Goal: Find specific page/section: Find specific page/section

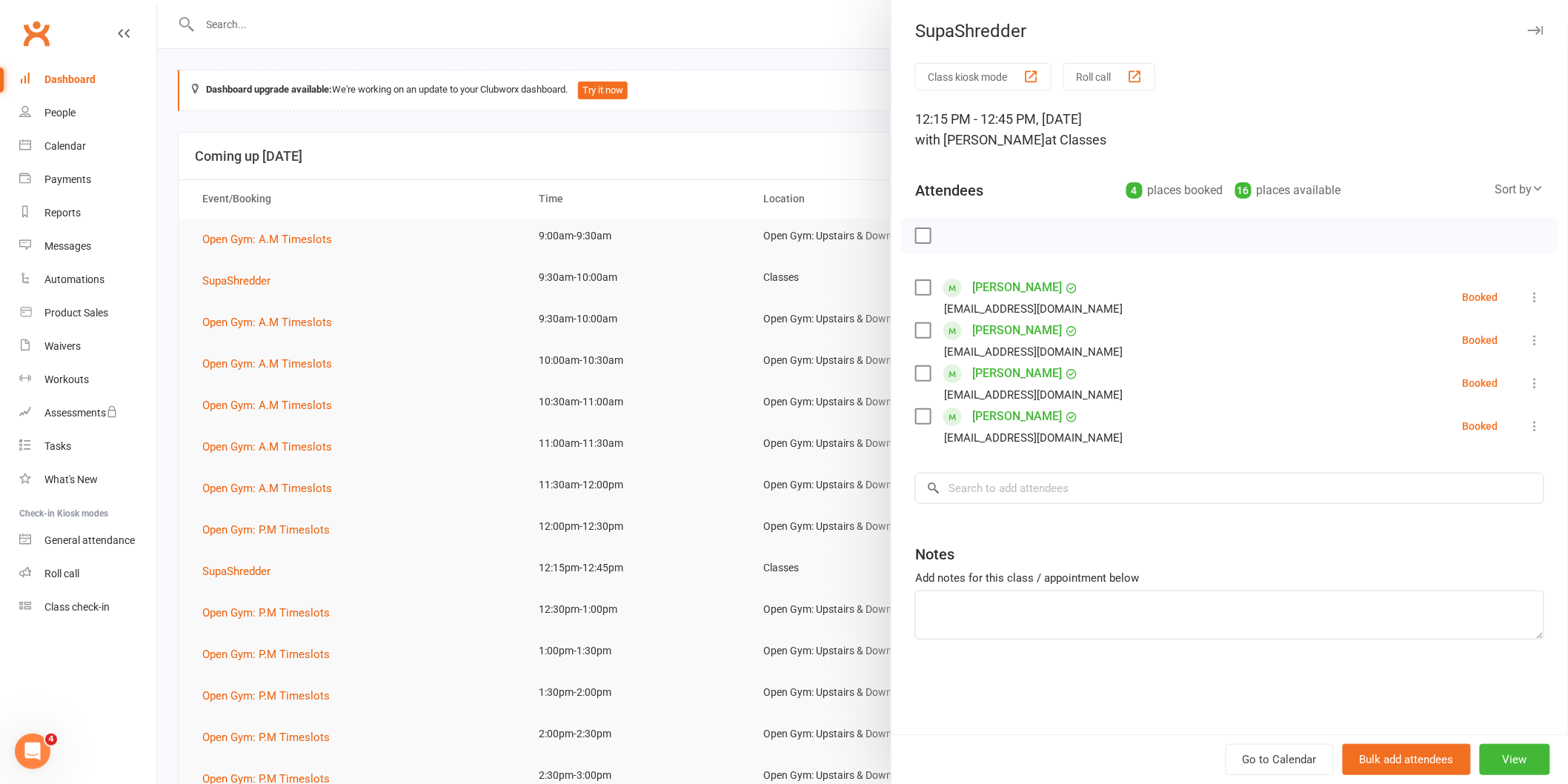
click at [1528, 32] on icon "button" at bounding box center [1535, 30] width 15 height 9
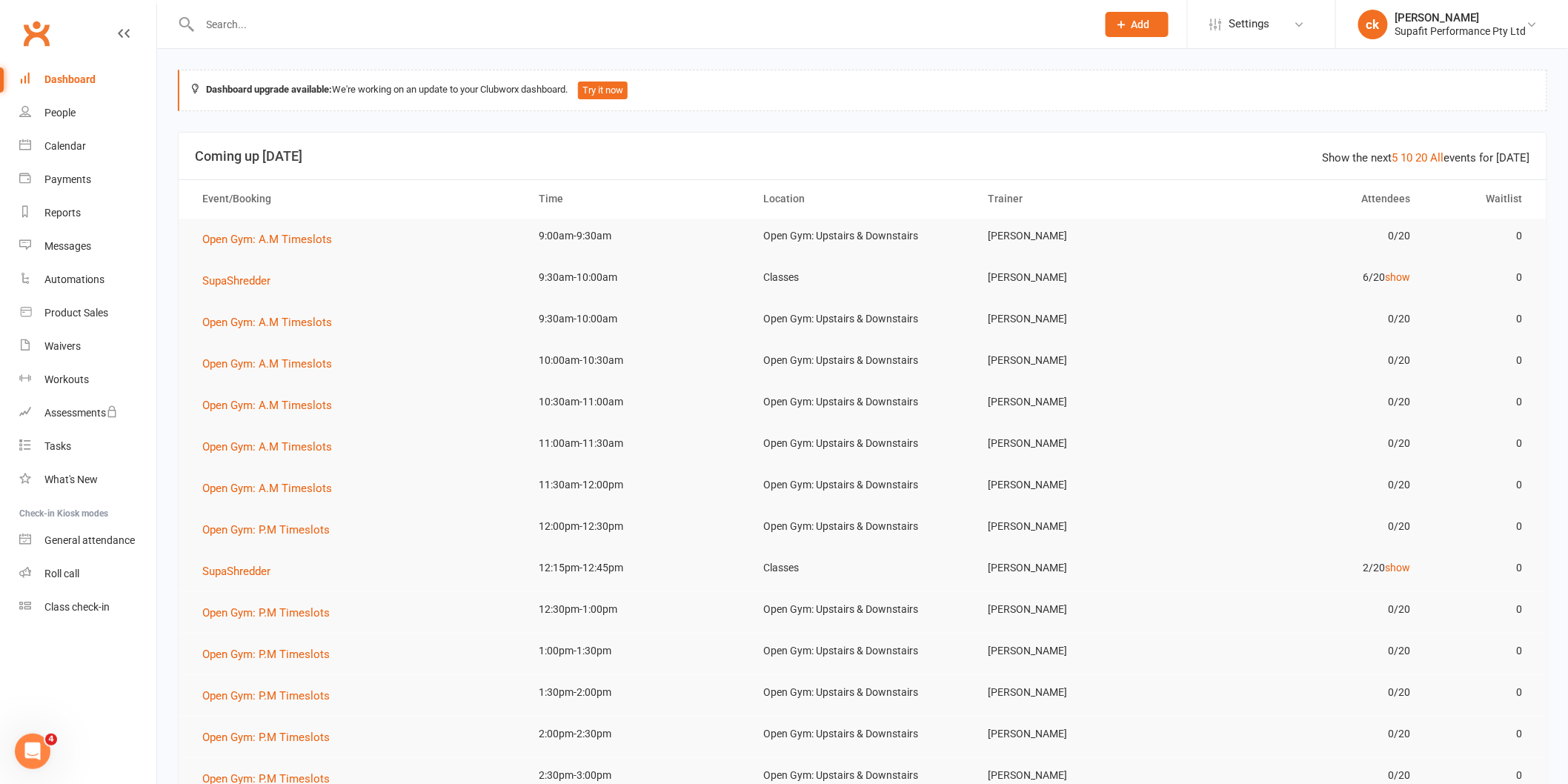
click at [81, 77] on div "Dashboard" at bounding box center [69, 79] width 51 height 11
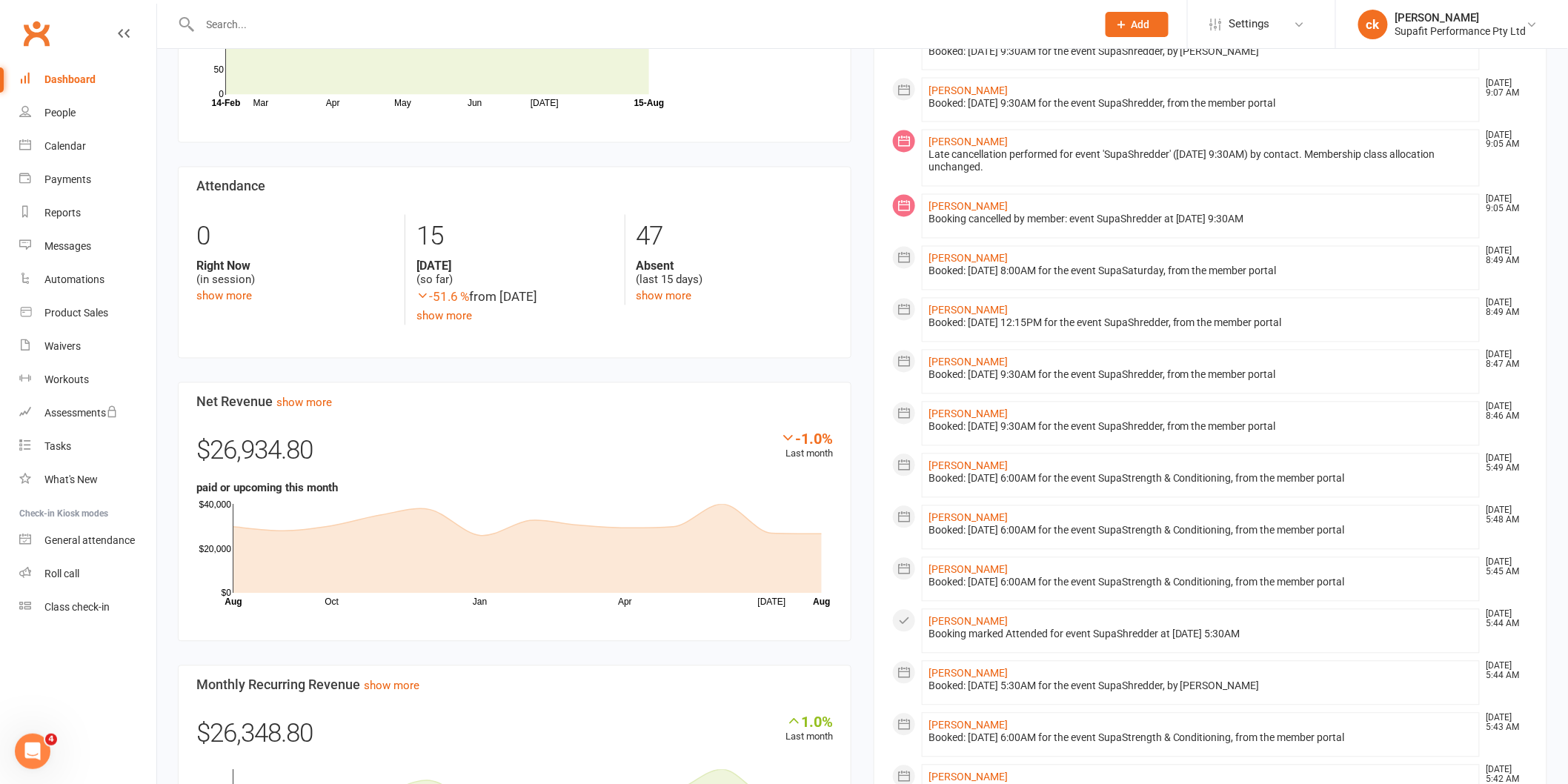
scroll to position [988, 0]
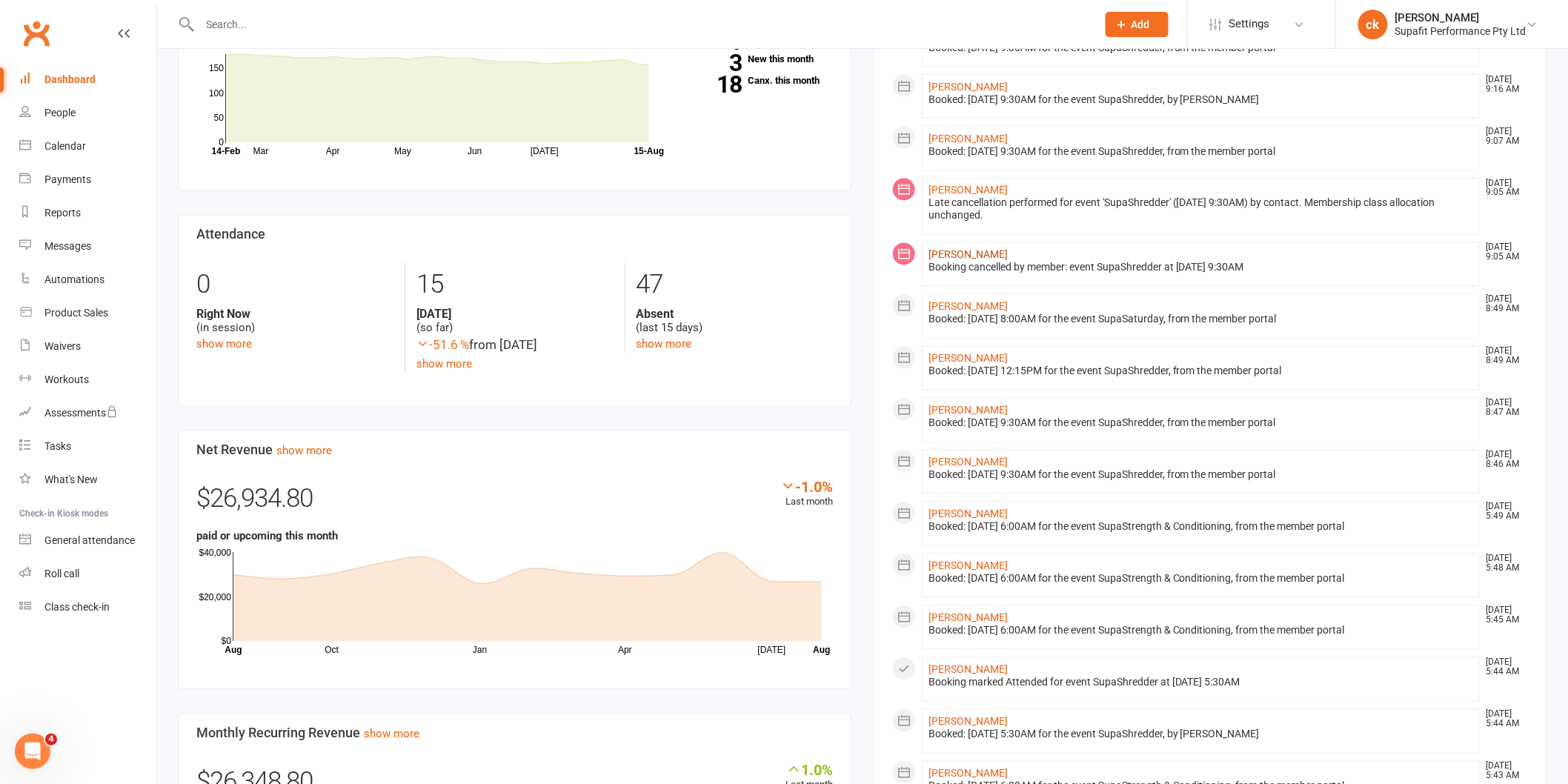
click at [935, 258] on link "[PERSON_NAME]" at bounding box center [968, 254] width 79 height 11
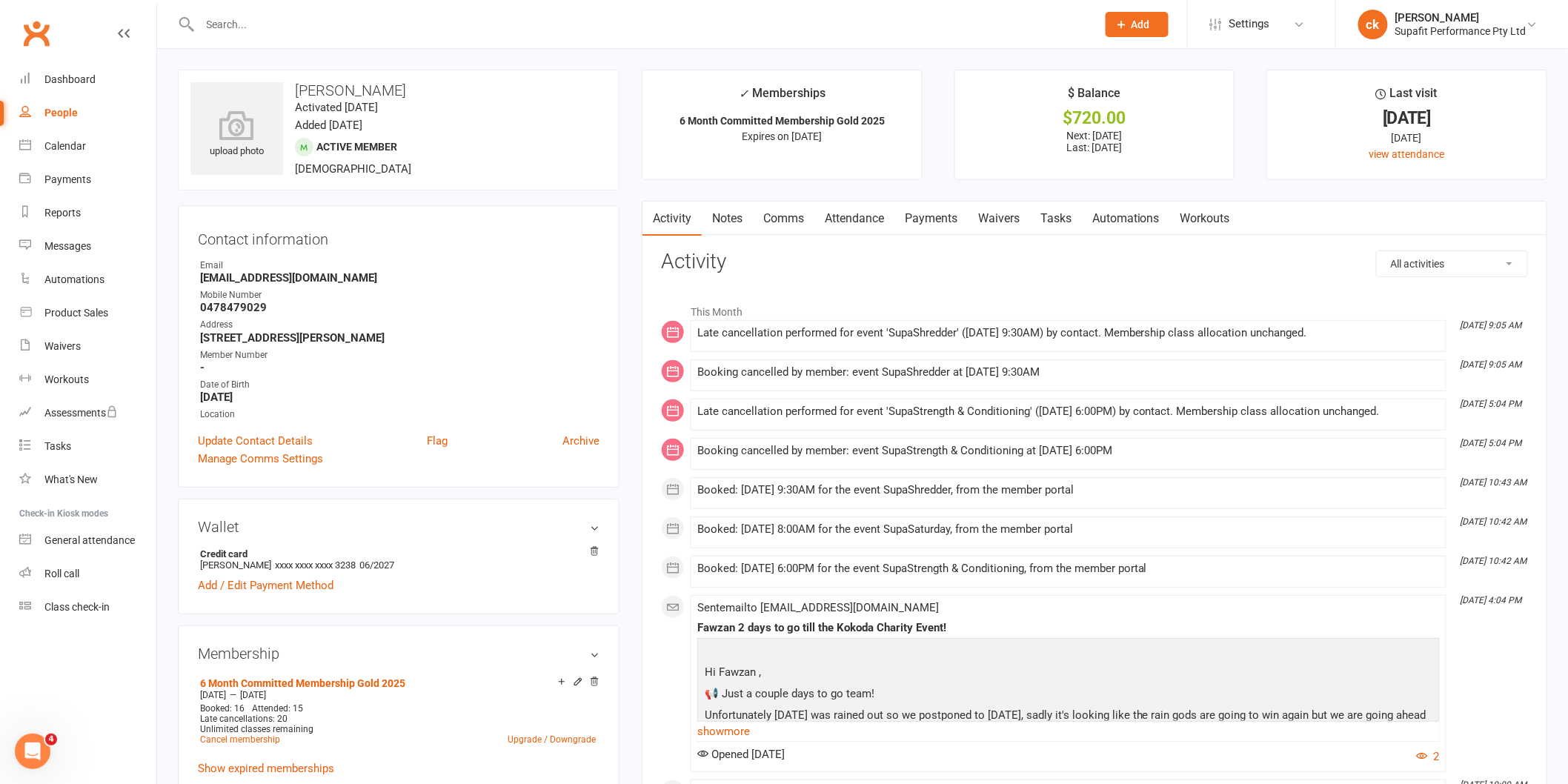
click at [61, 113] on div "People" at bounding box center [60, 113] width 33 height 11
select select "100"
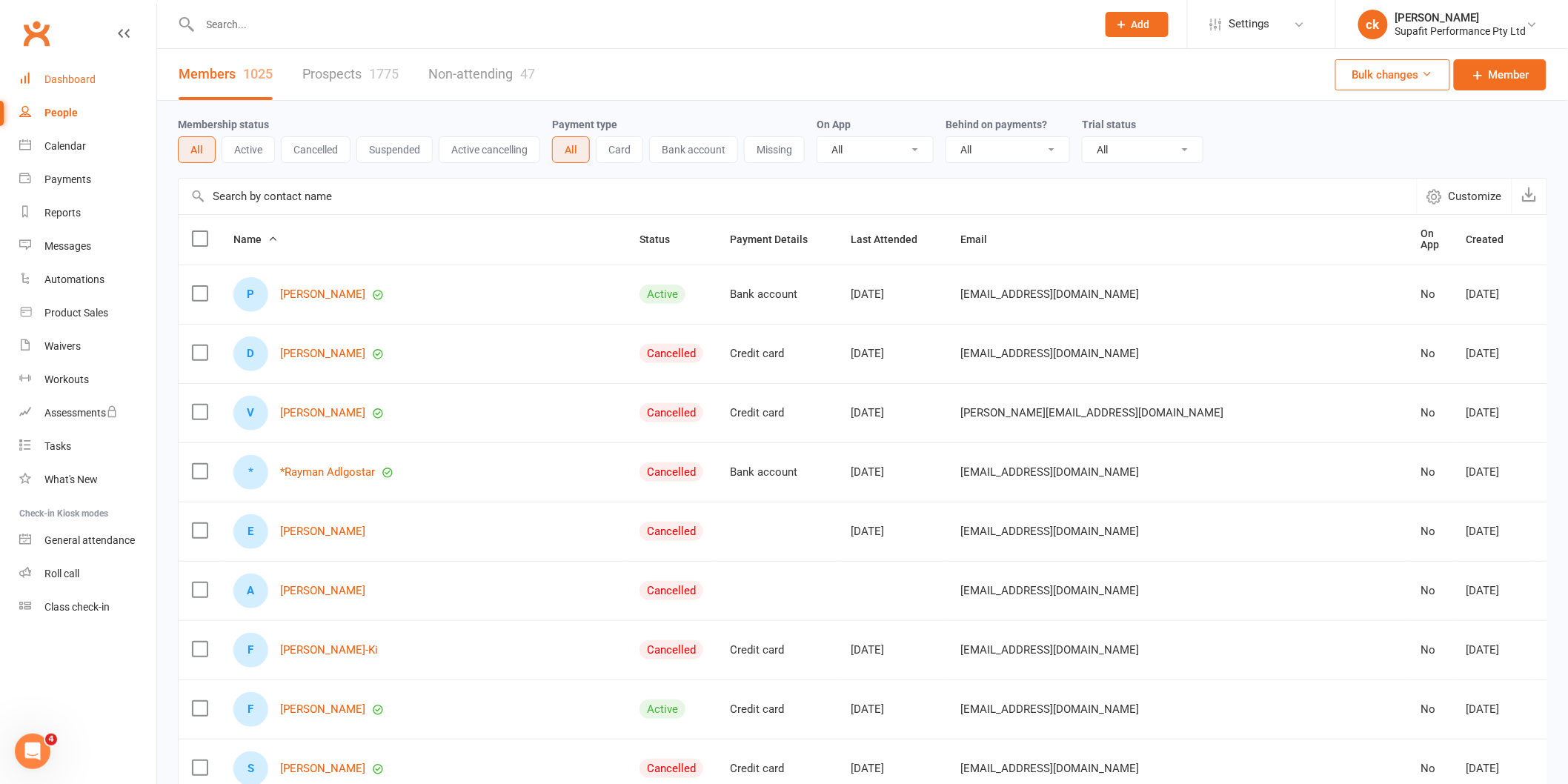
click at [75, 76] on div "Dashboard" at bounding box center [69, 79] width 51 height 11
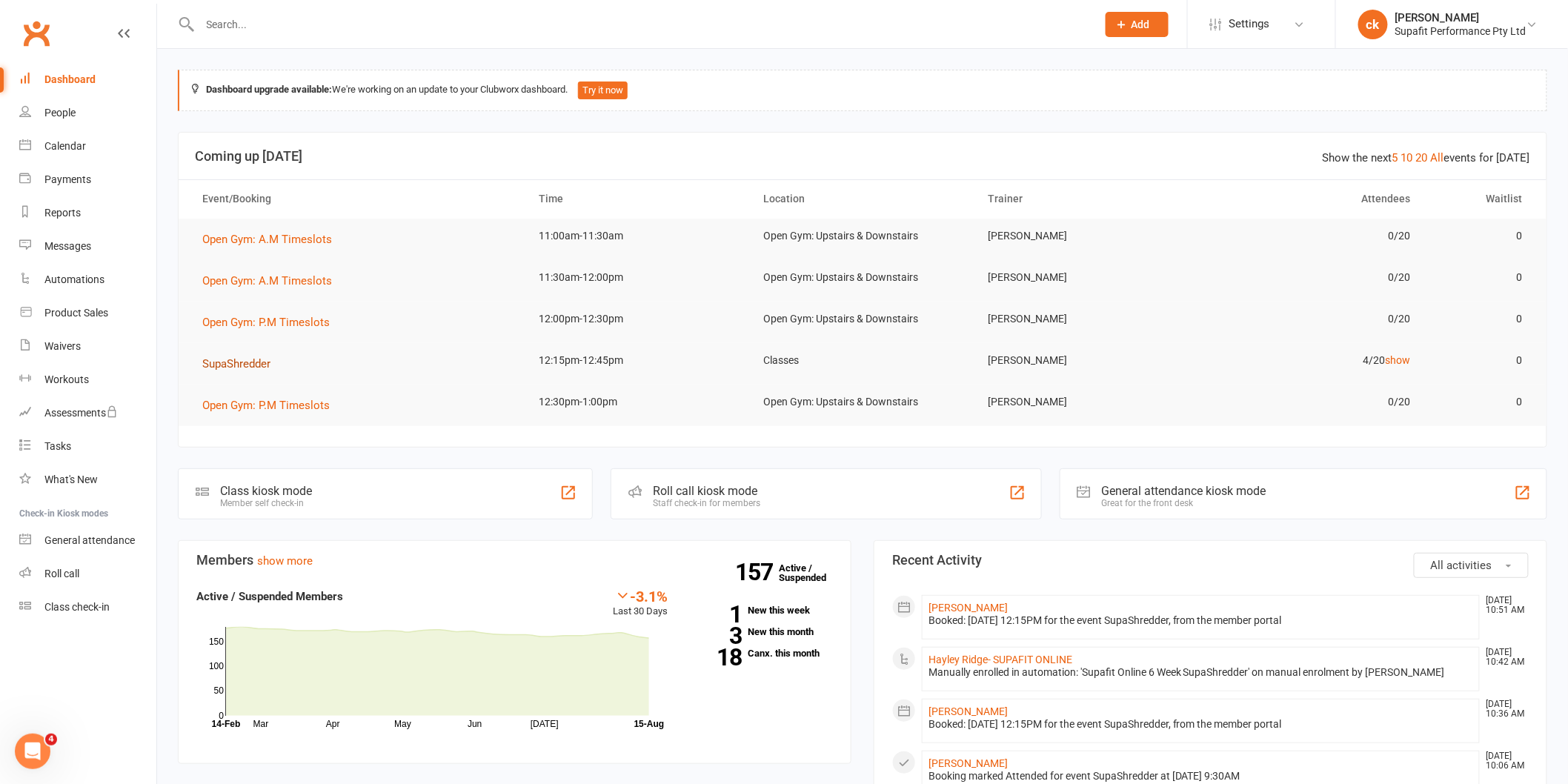
click at [269, 367] on span "SupaShredder" at bounding box center [236, 363] width 68 height 13
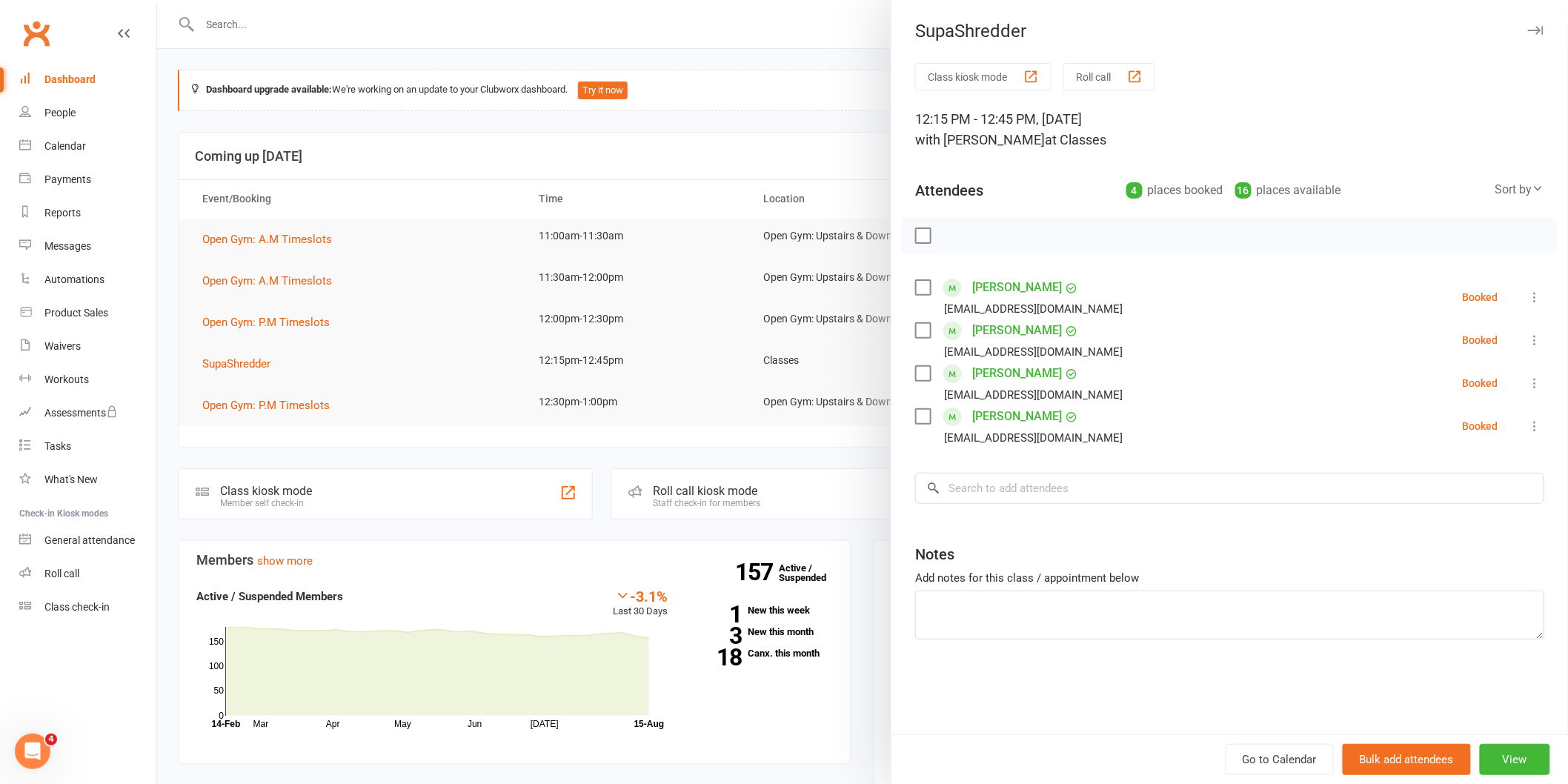
click at [694, 247] on div at bounding box center [861, 392] width 1410 height 784
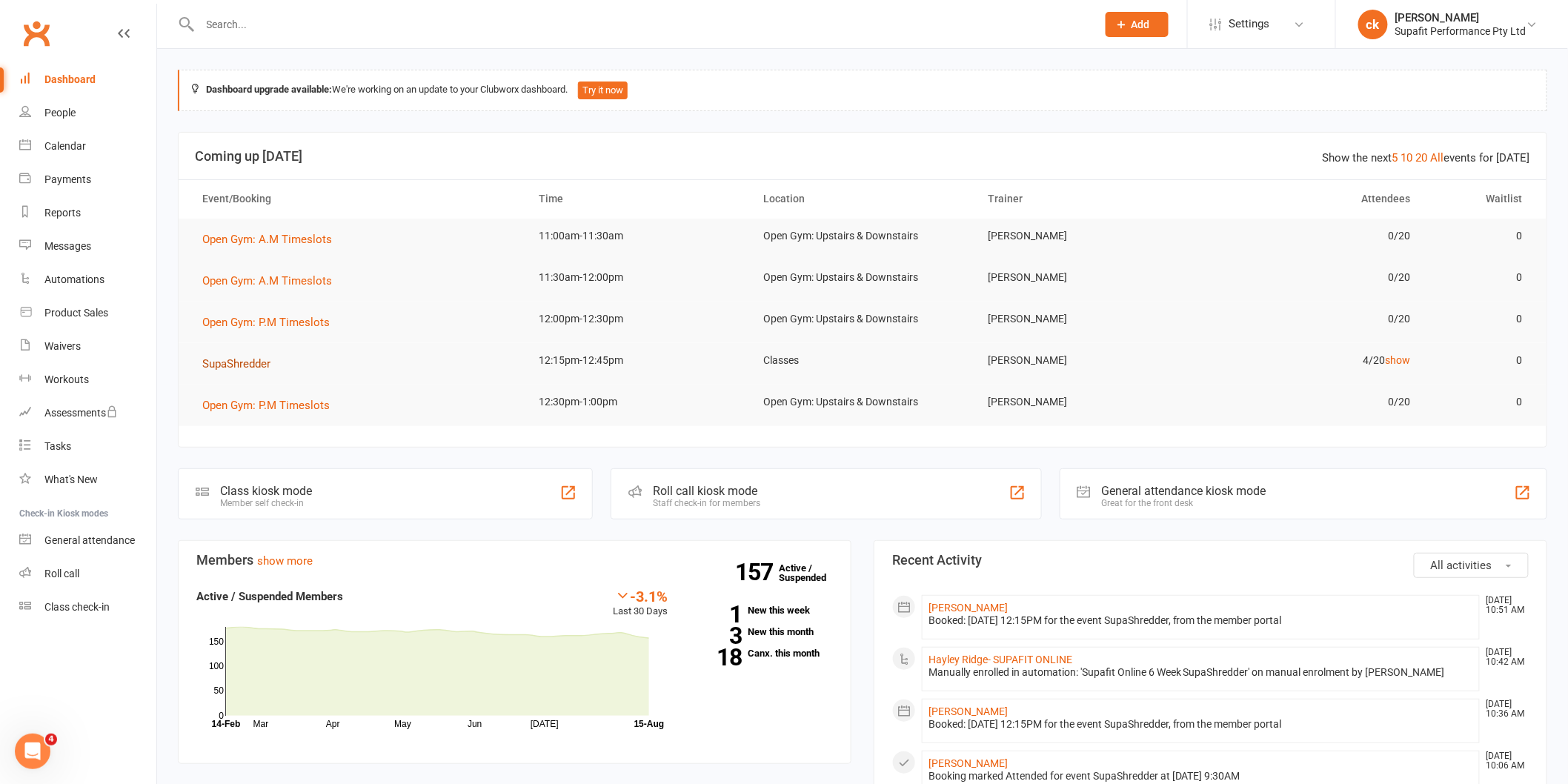
click at [262, 367] on span "SupaShredder" at bounding box center [236, 363] width 68 height 13
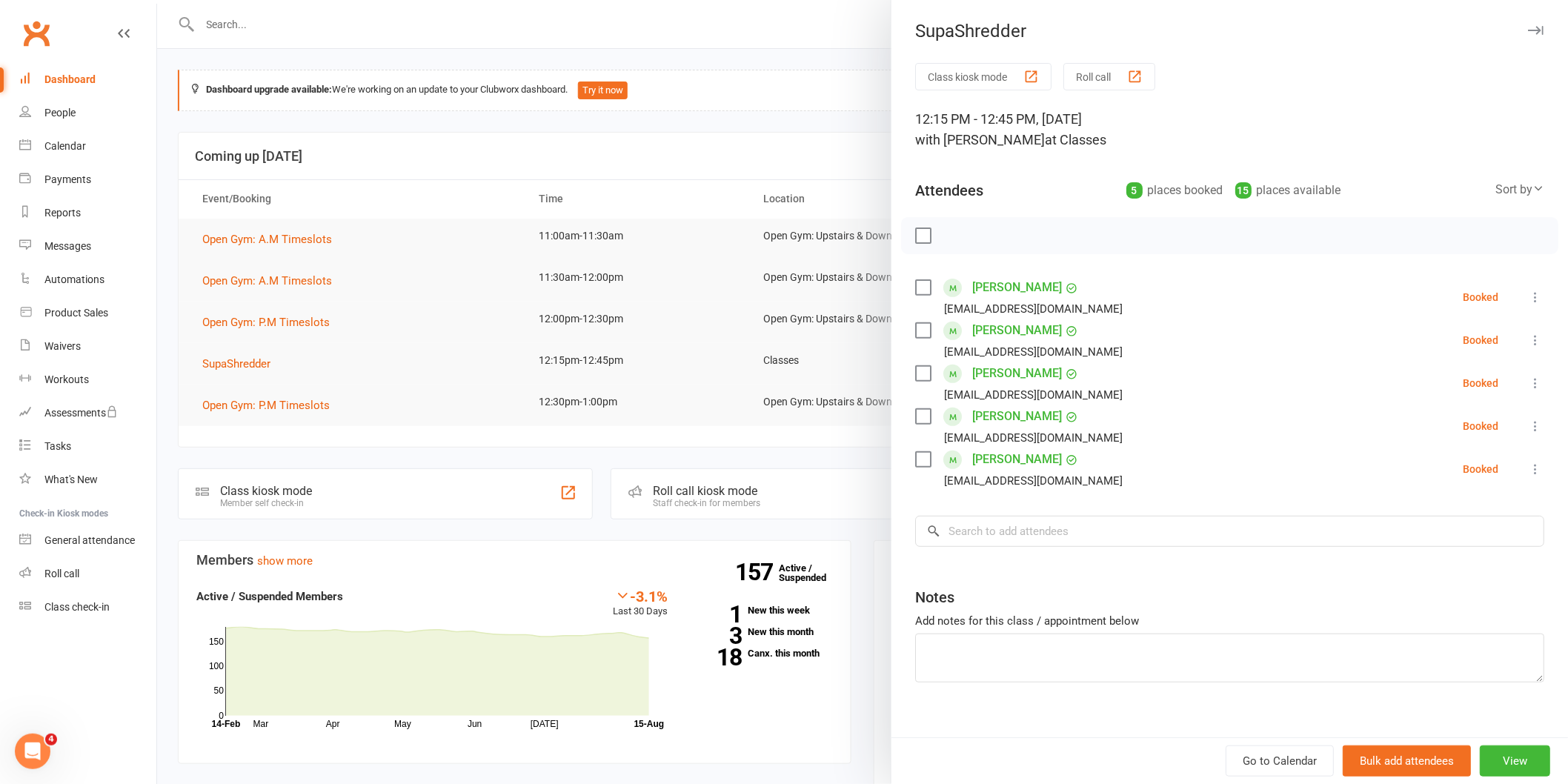
click at [689, 337] on div at bounding box center [861, 392] width 1410 height 784
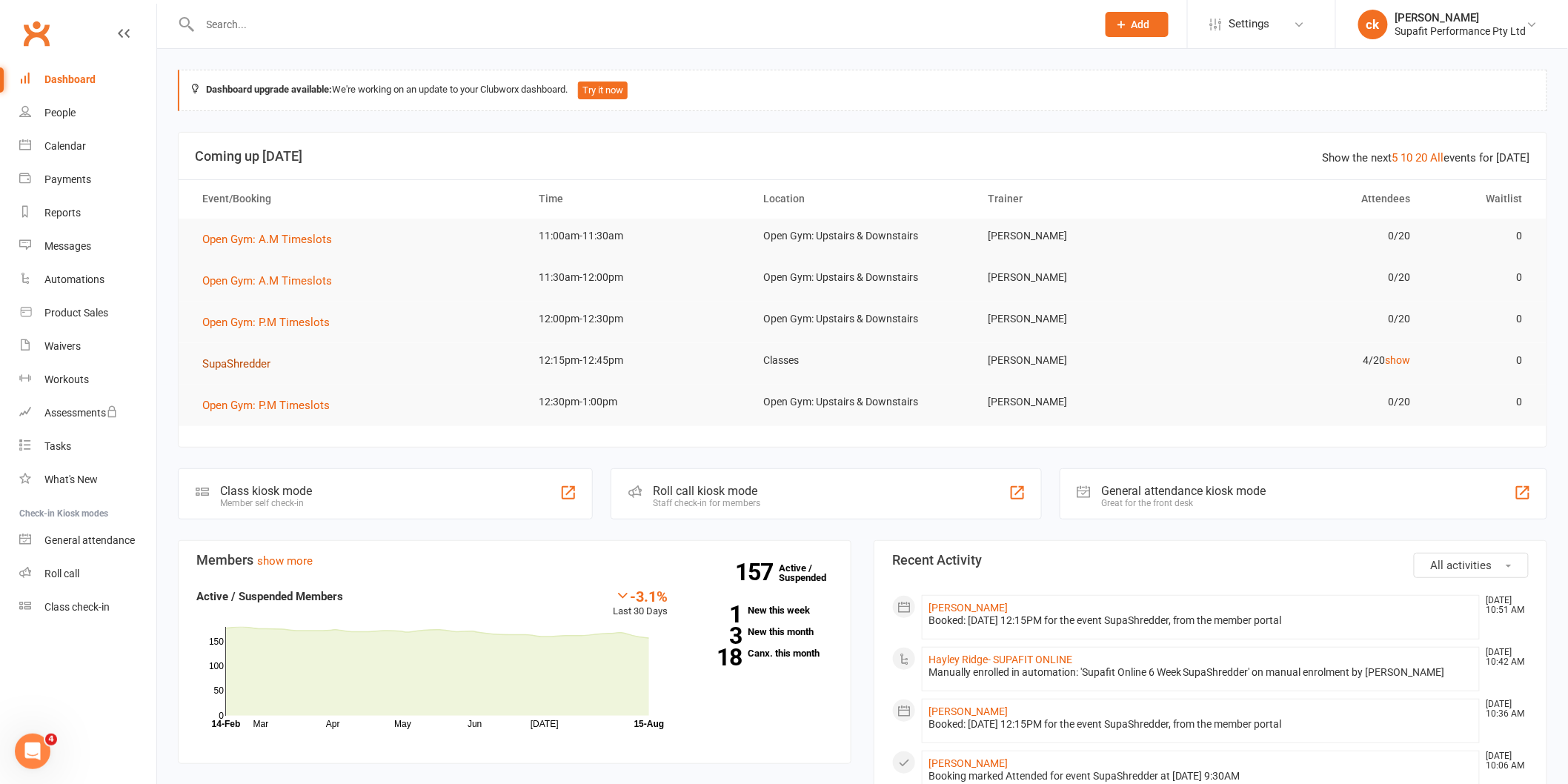
click at [254, 357] on span "SupaShredder" at bounding box center [236, 363] width 68 height 13
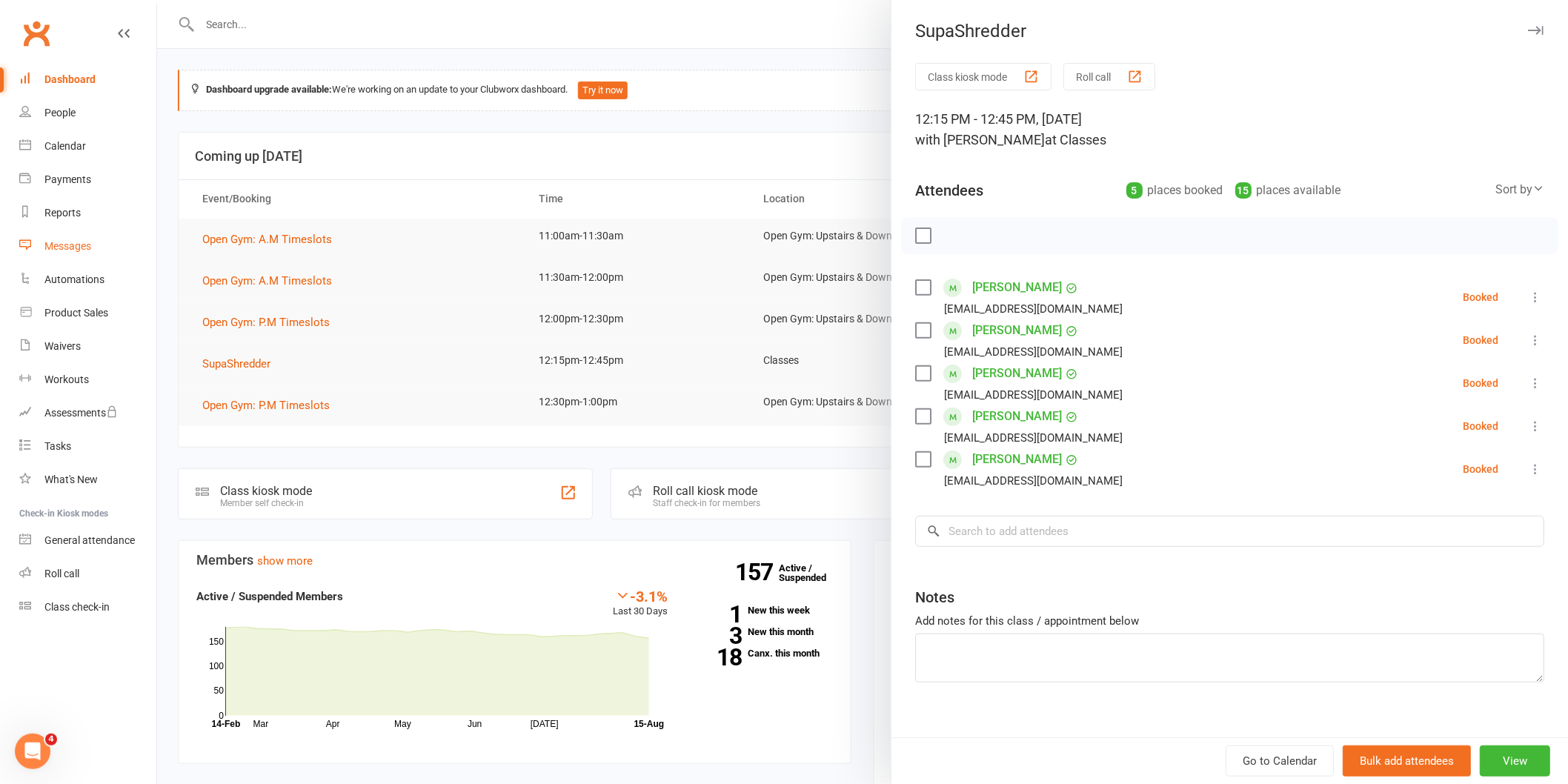
click at [94, 235] on link "Messages" at bounding box center [87, 246] width 137 height 33
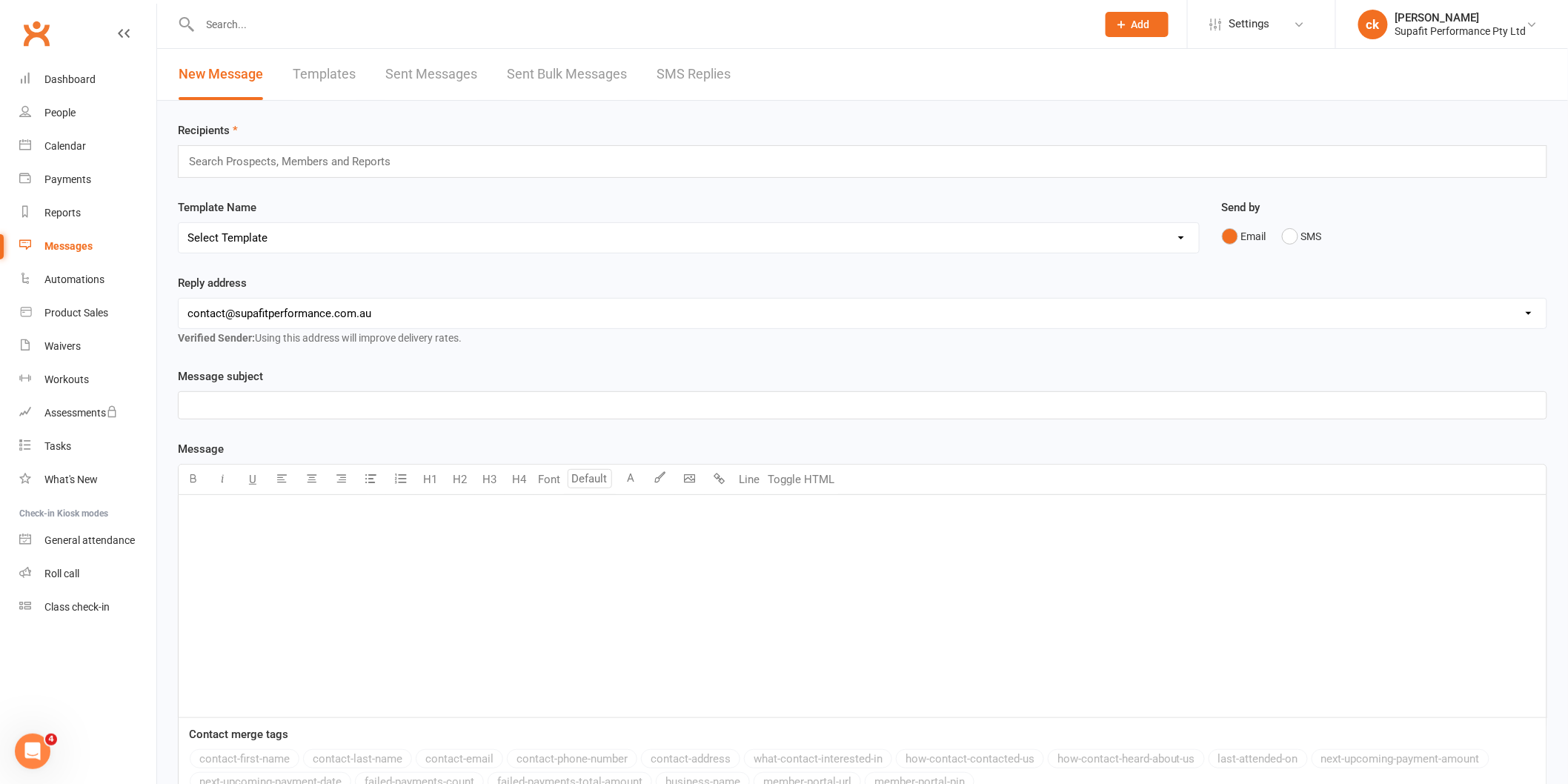
click at [714, 68] on link "SMS Replies" at bounding box center [693, 74] width 74 height 51
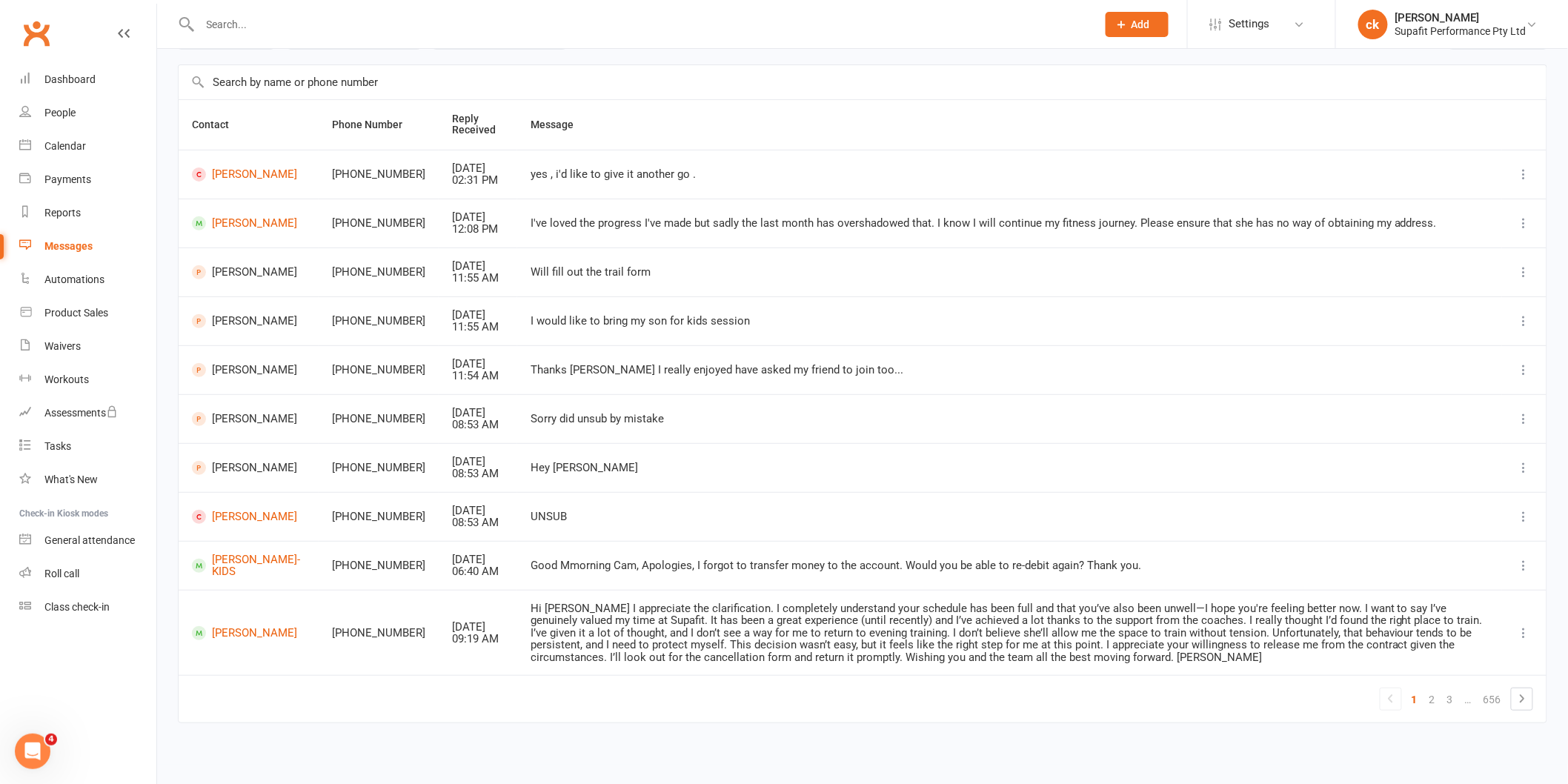
scroll to position [95, 0]
click at [1437, 699] on link "2" at bounding box center [1432, 697] width 18 height 21
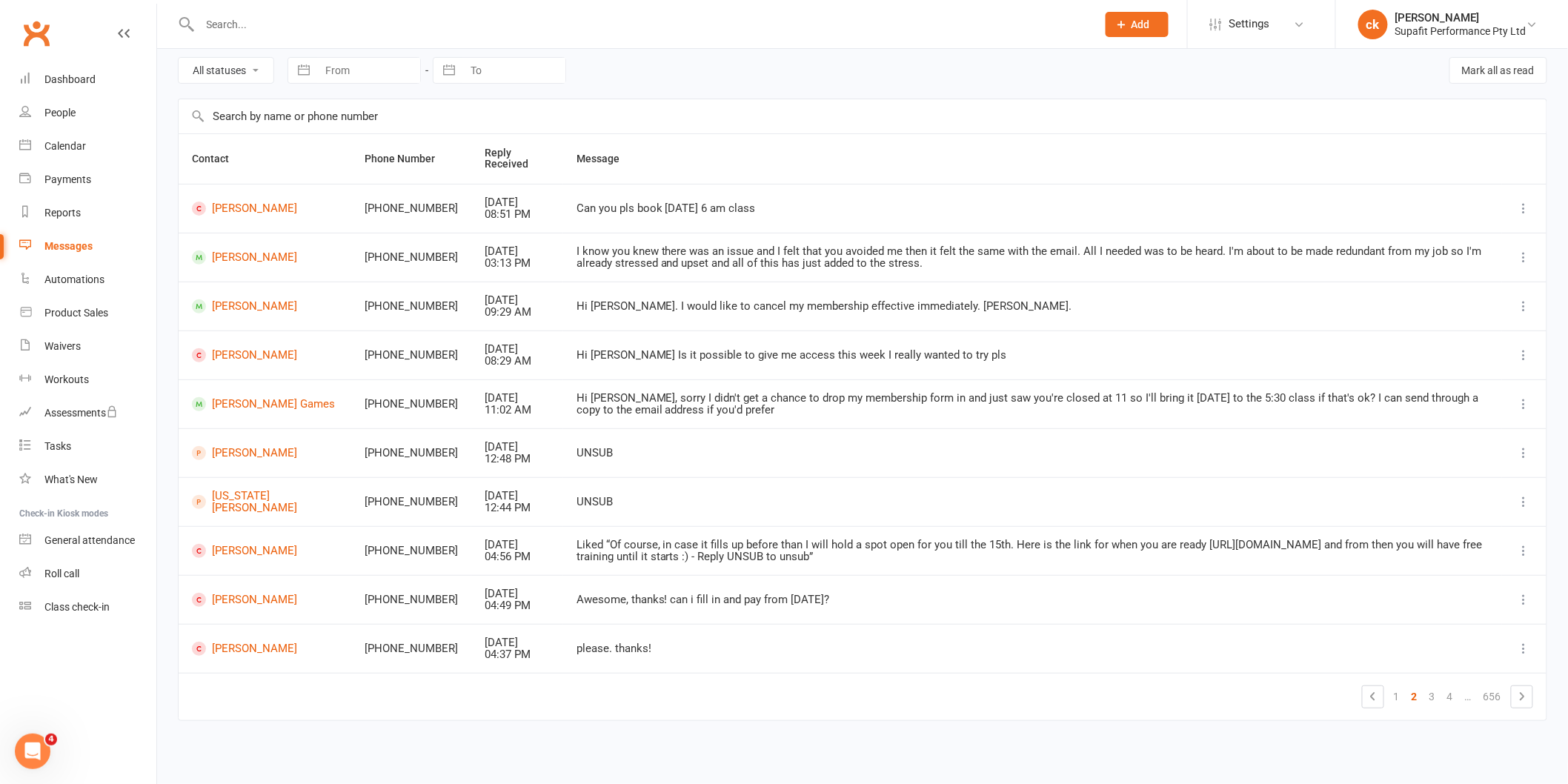
scroll to position [57, 0]
click at [1437, 699] on link "3" at bounding box center [1432, 697] width 18 height 21
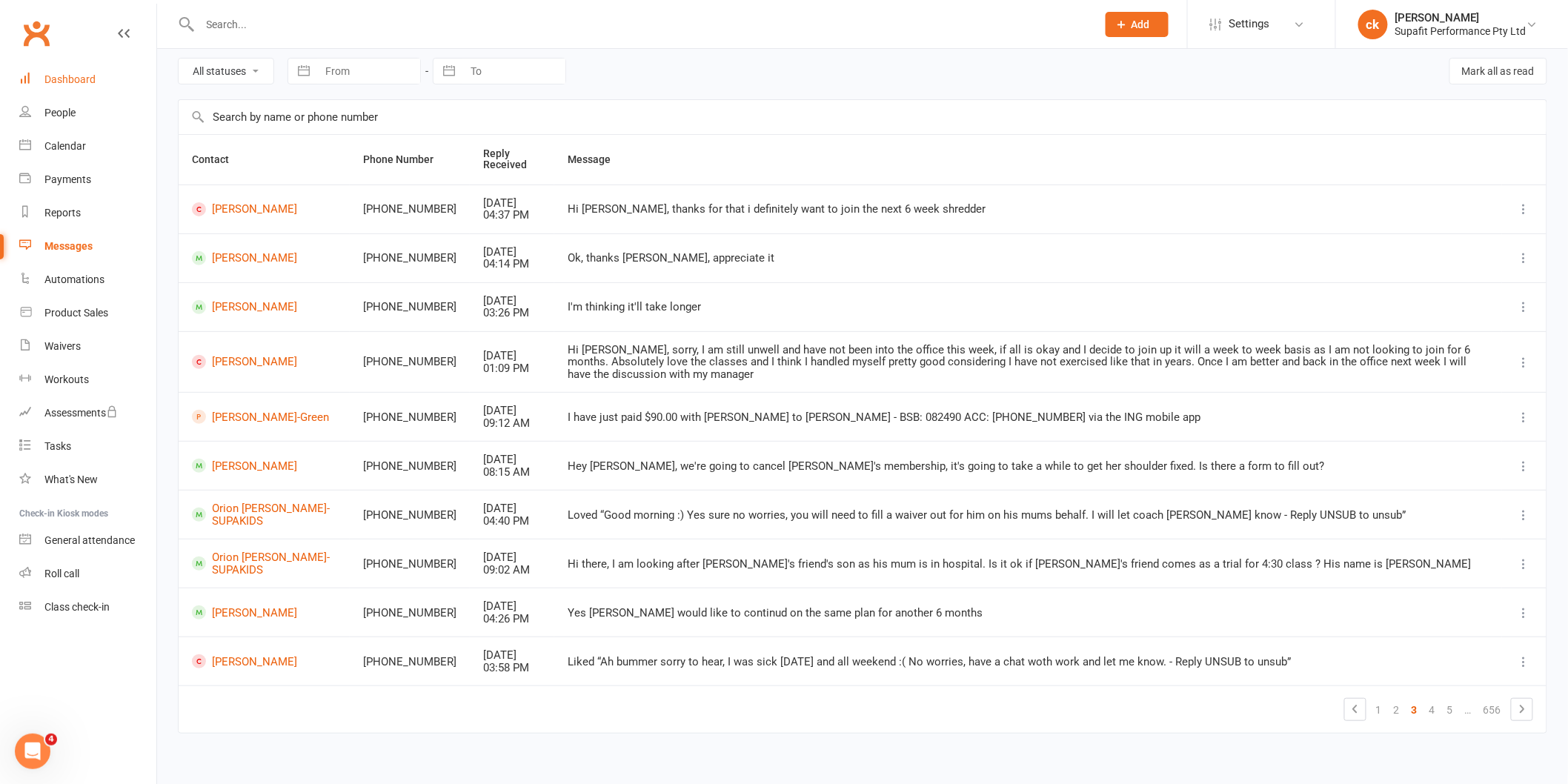
click at [72, 86] on link "Dashboard" at bounding box center [87, 79] width 137 height 33
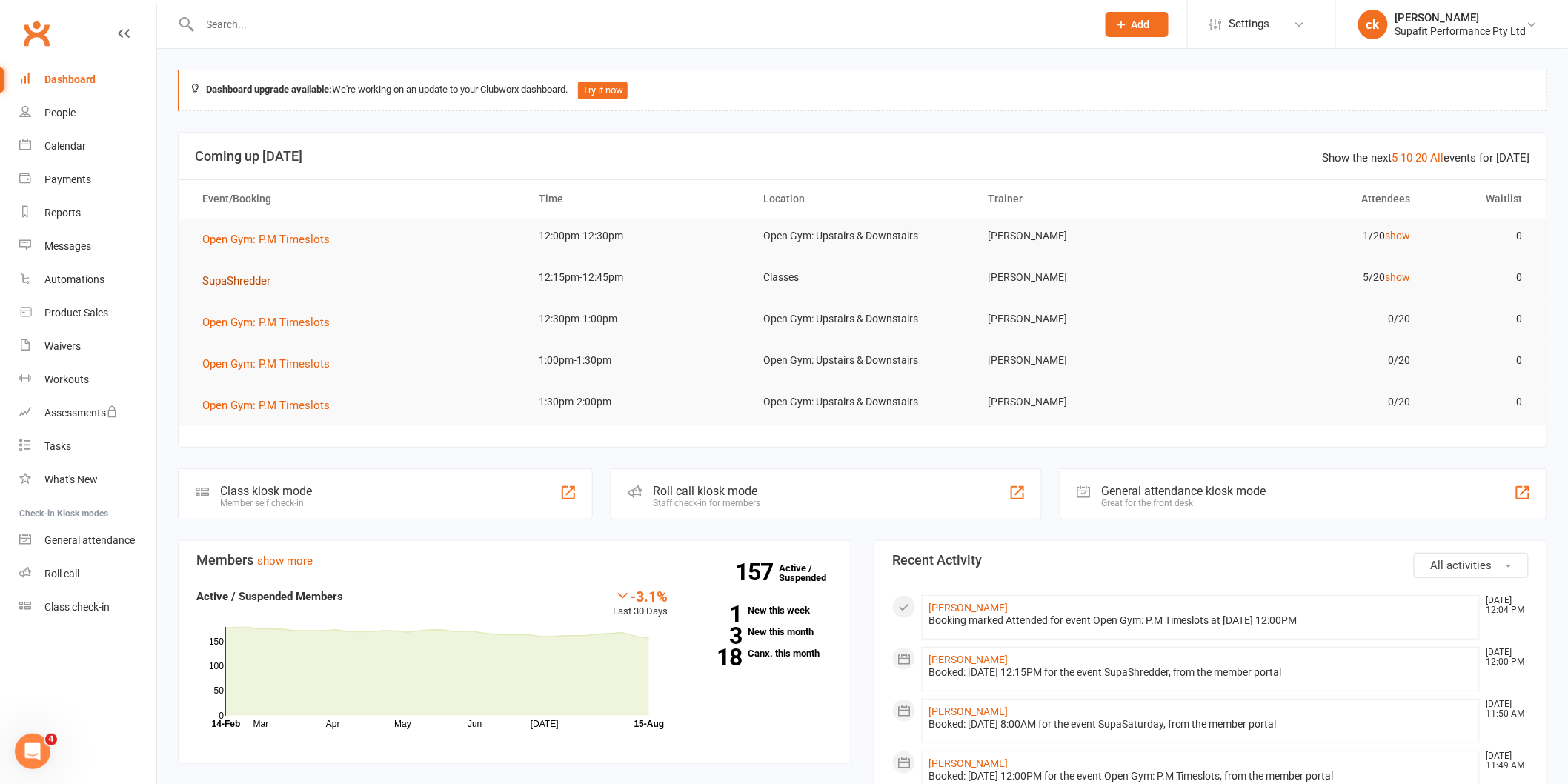
click at [230, 272] on button "SupaShredder" at bounding box center [242, 280] width 78 height 18
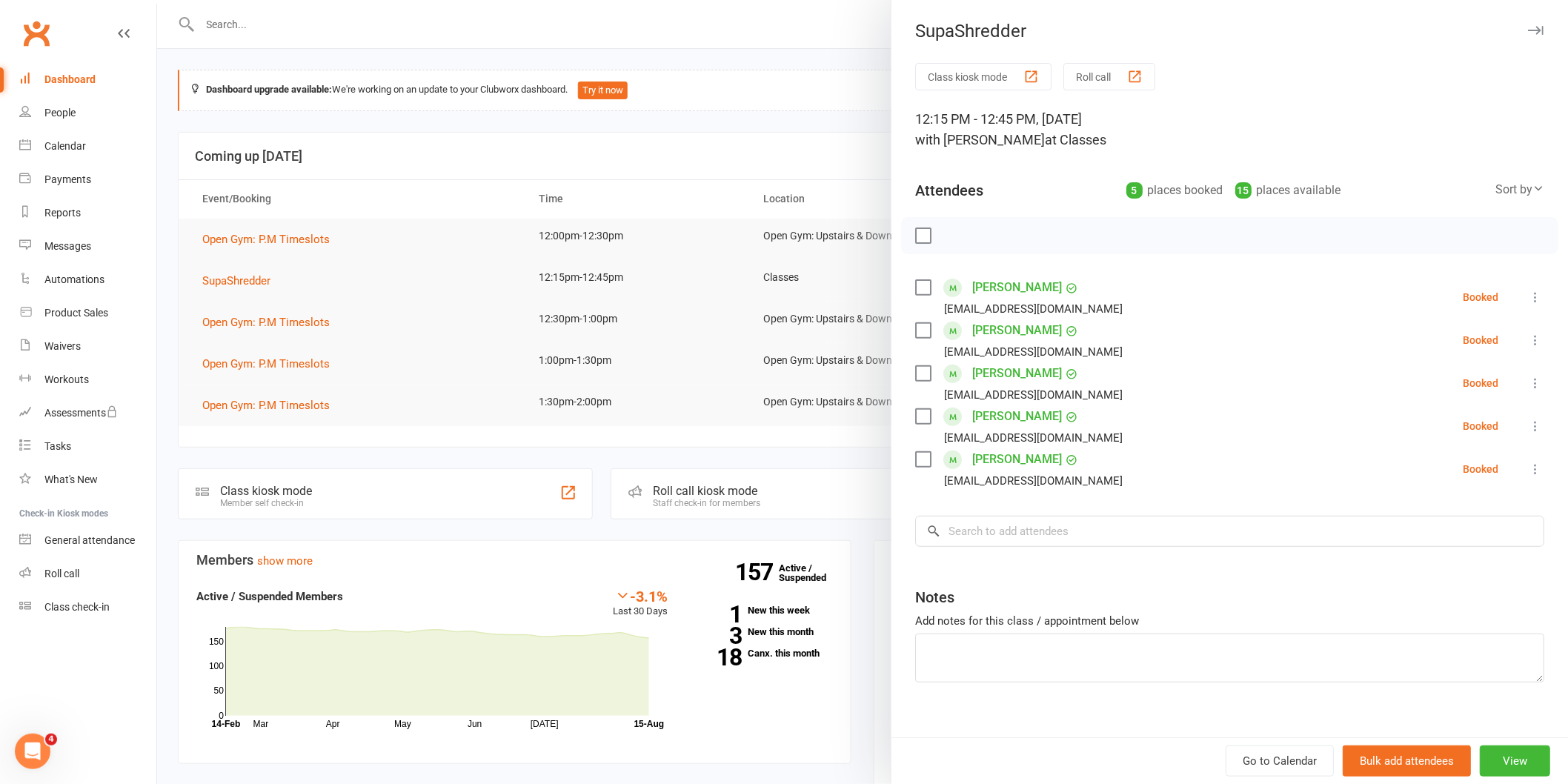
click at [222, 9] on div at bounding box center [861, 392] width 1410 height 784
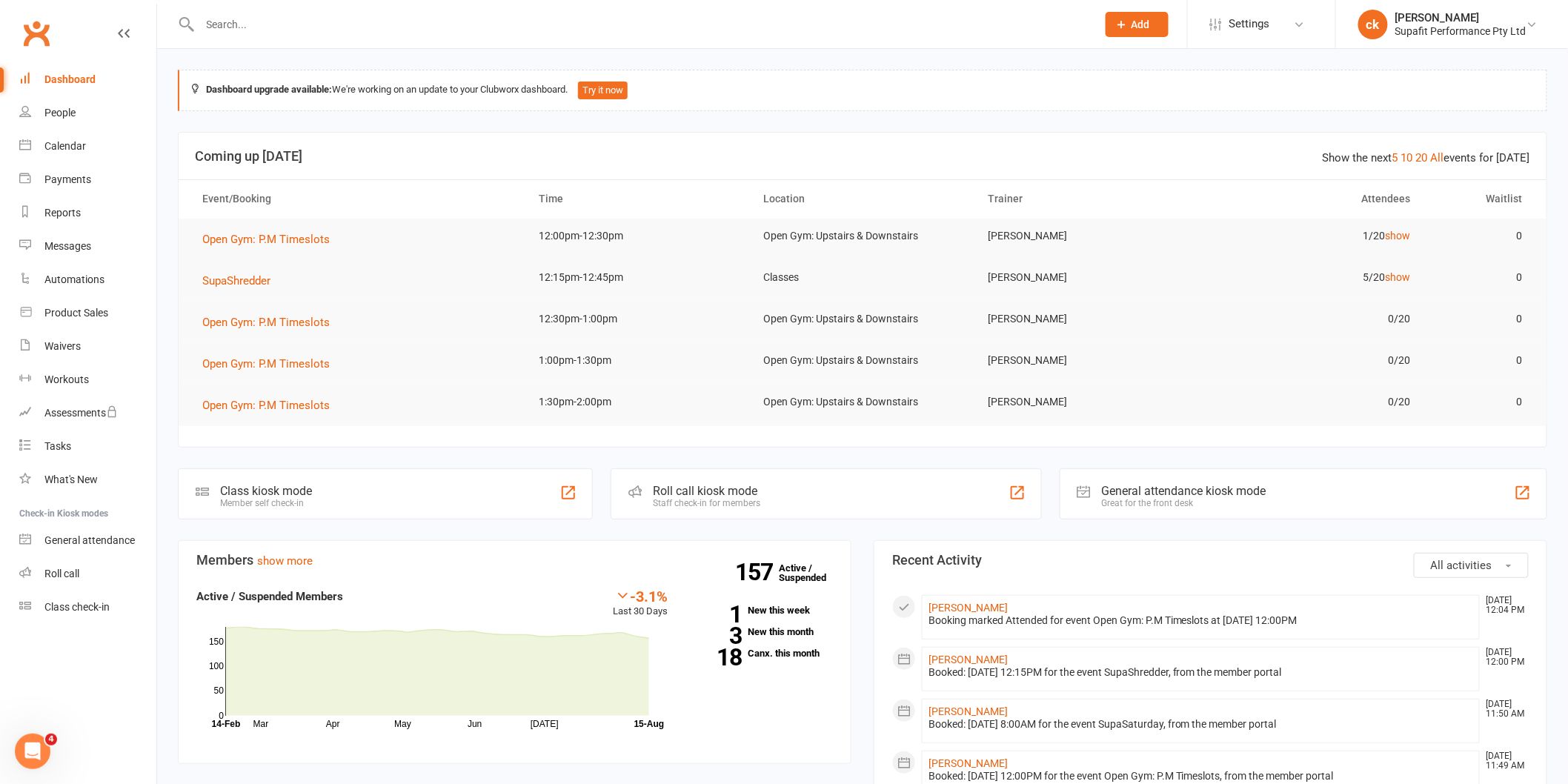
click at [235, 16] on input "text" at bounding box center [641, 25] width 890 height 21
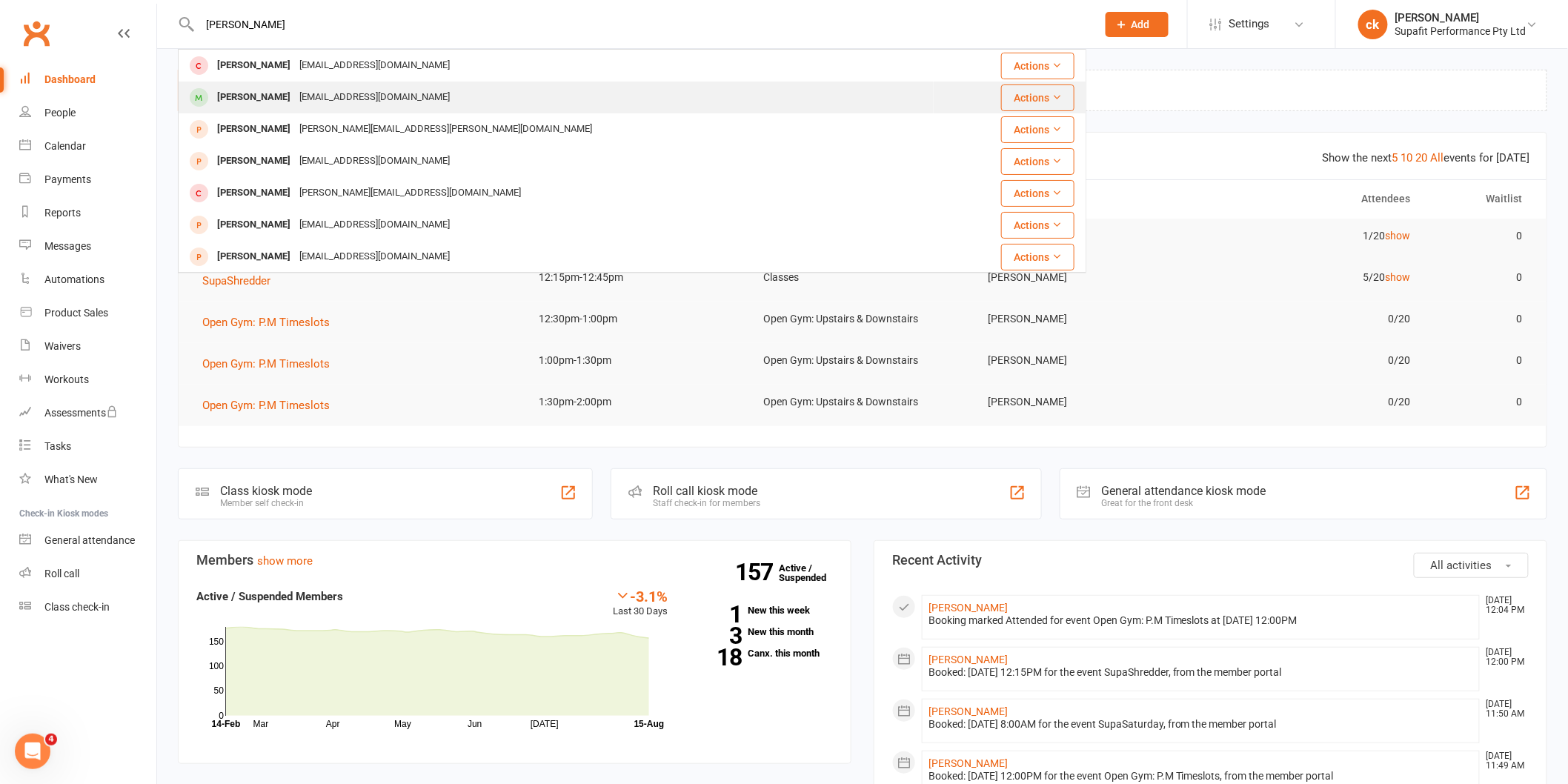
type input "[PERSON_NAME]"
click at [292, 89] on div "[PERSON_NAME]" at bounding box center [253, 98] width 82 height 21
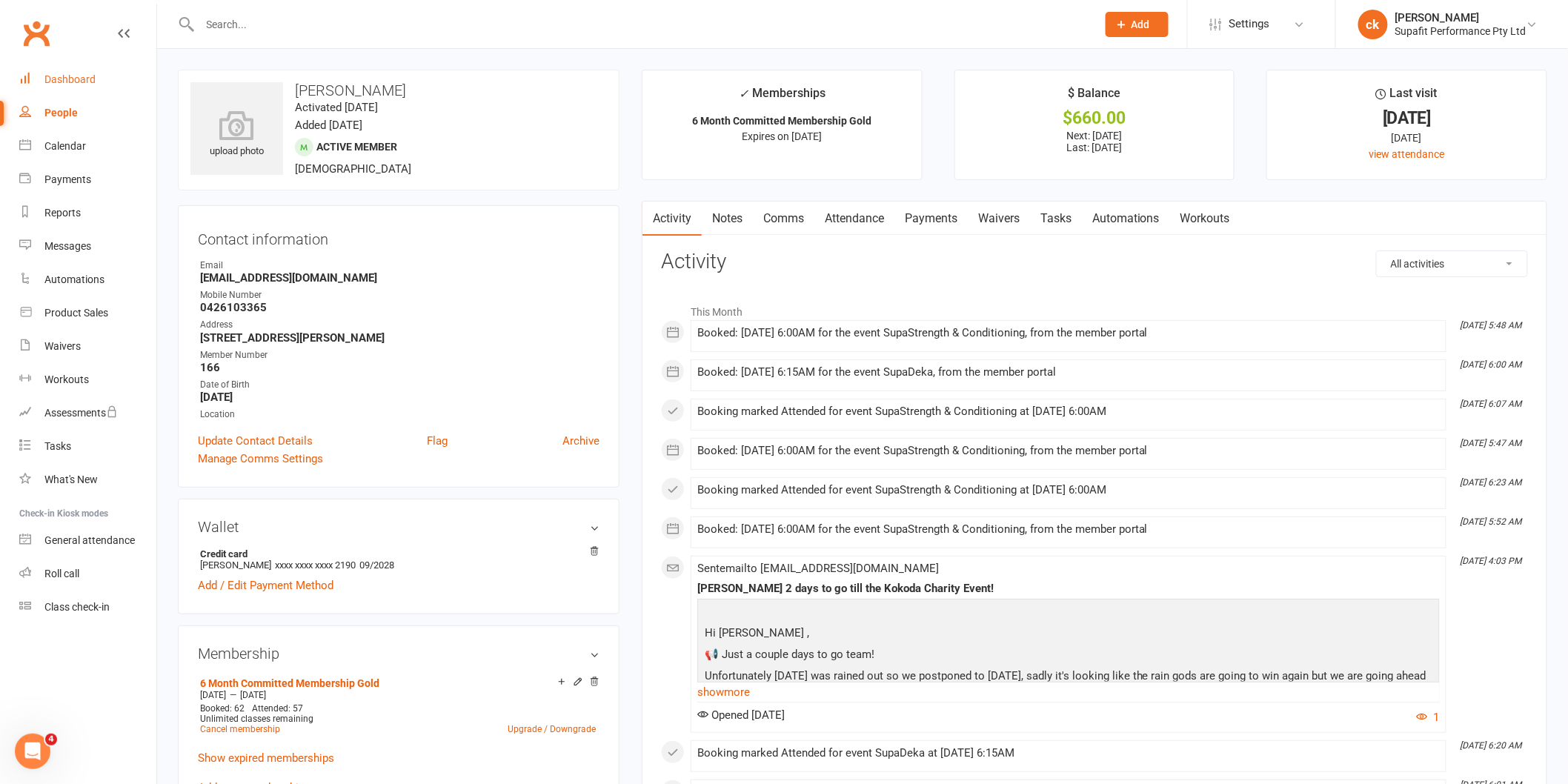
click at [38, 65] on link "Dashboard" at bounding box center [87, 79] width 137 height 33
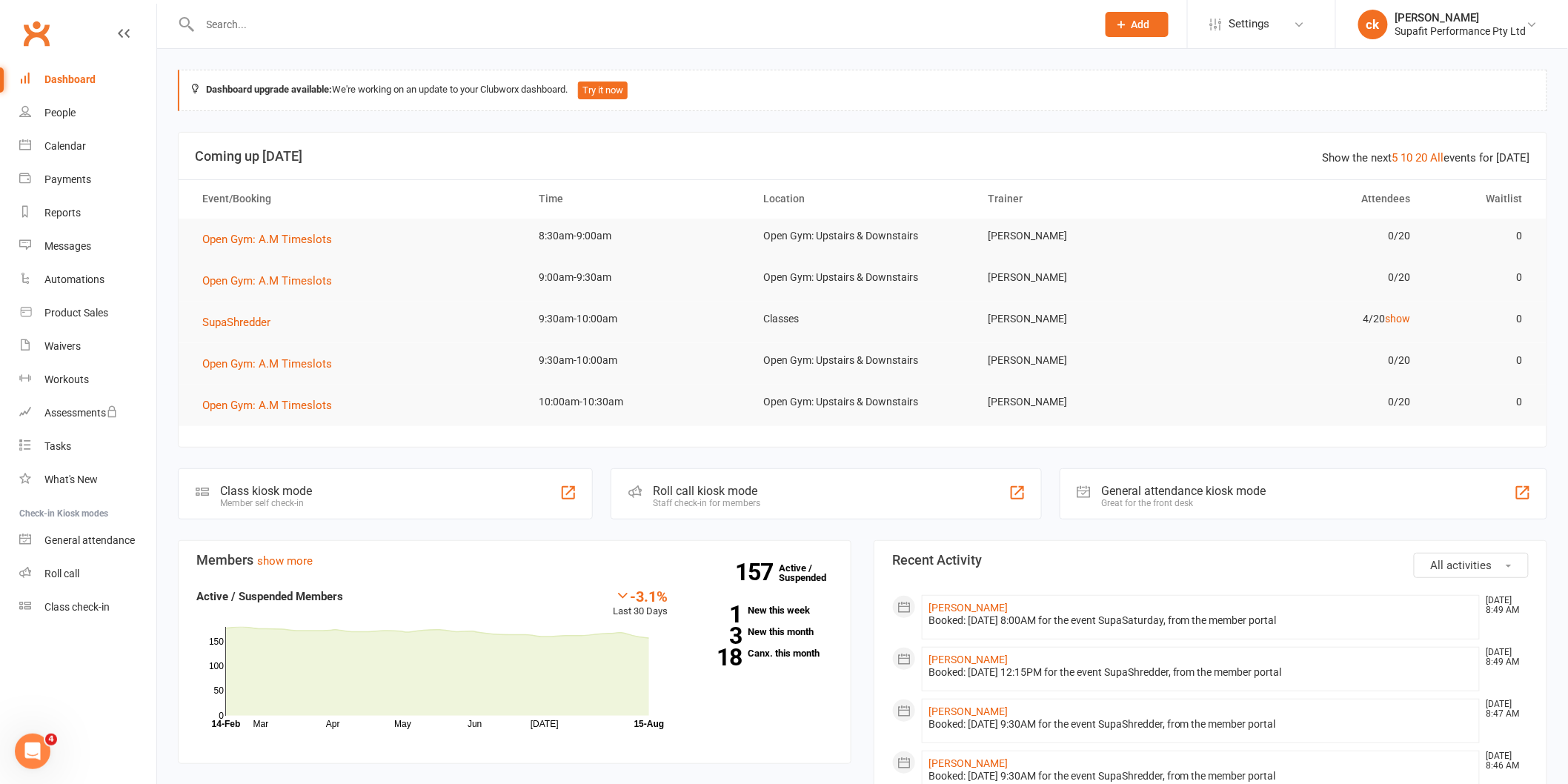
click at [274, 14] on input "text" at bounding box center [641, 25] width 890 height 21
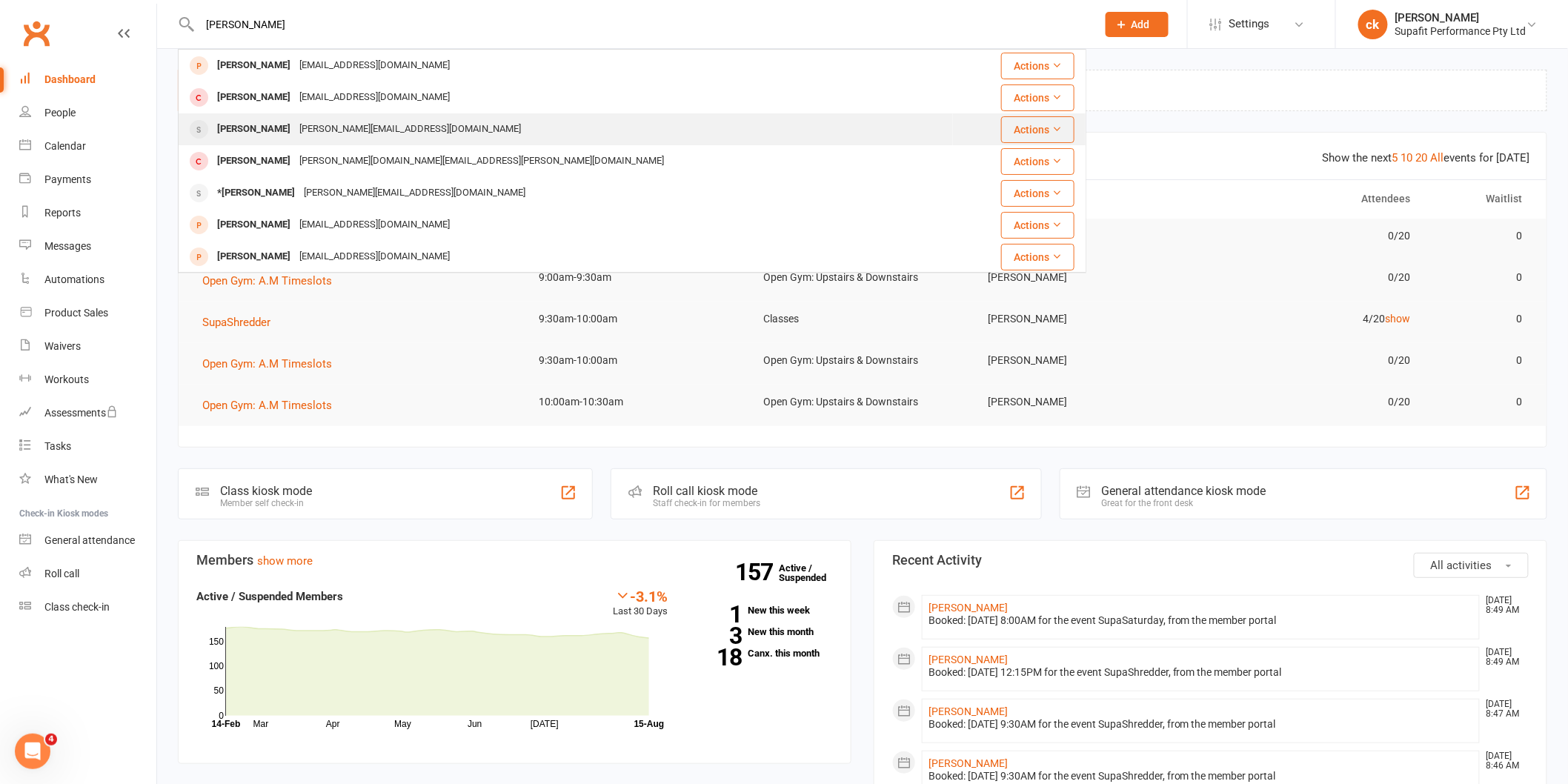
type input "kerry"
click at [294, 137] on div "Kerry@kdtconsulting.com.au" at bounding box center [409, 129] width 230 height 21
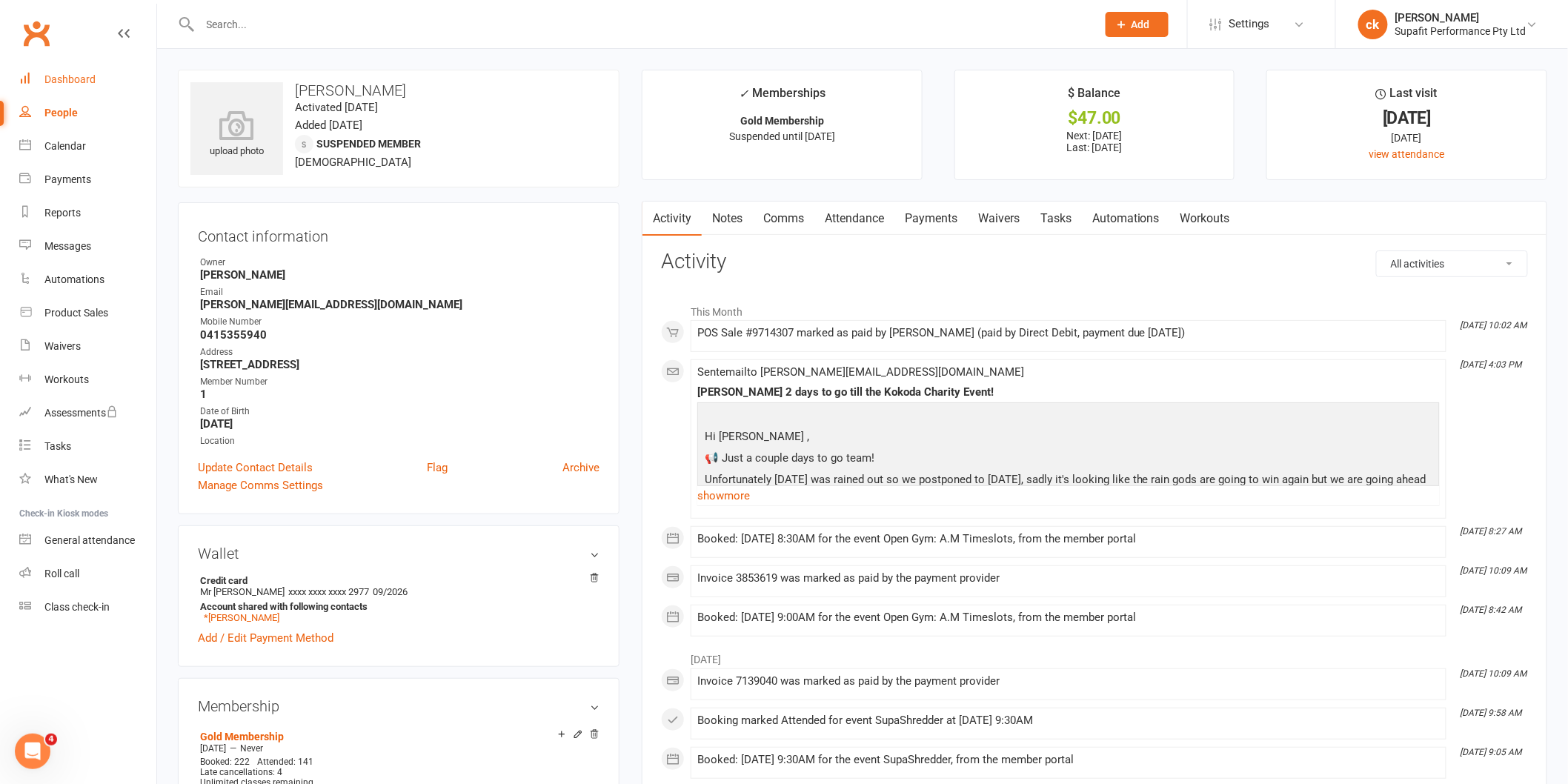
click at [47, 63] on link "Dashboard" at bounding box center [87, 79] width 137 height 33
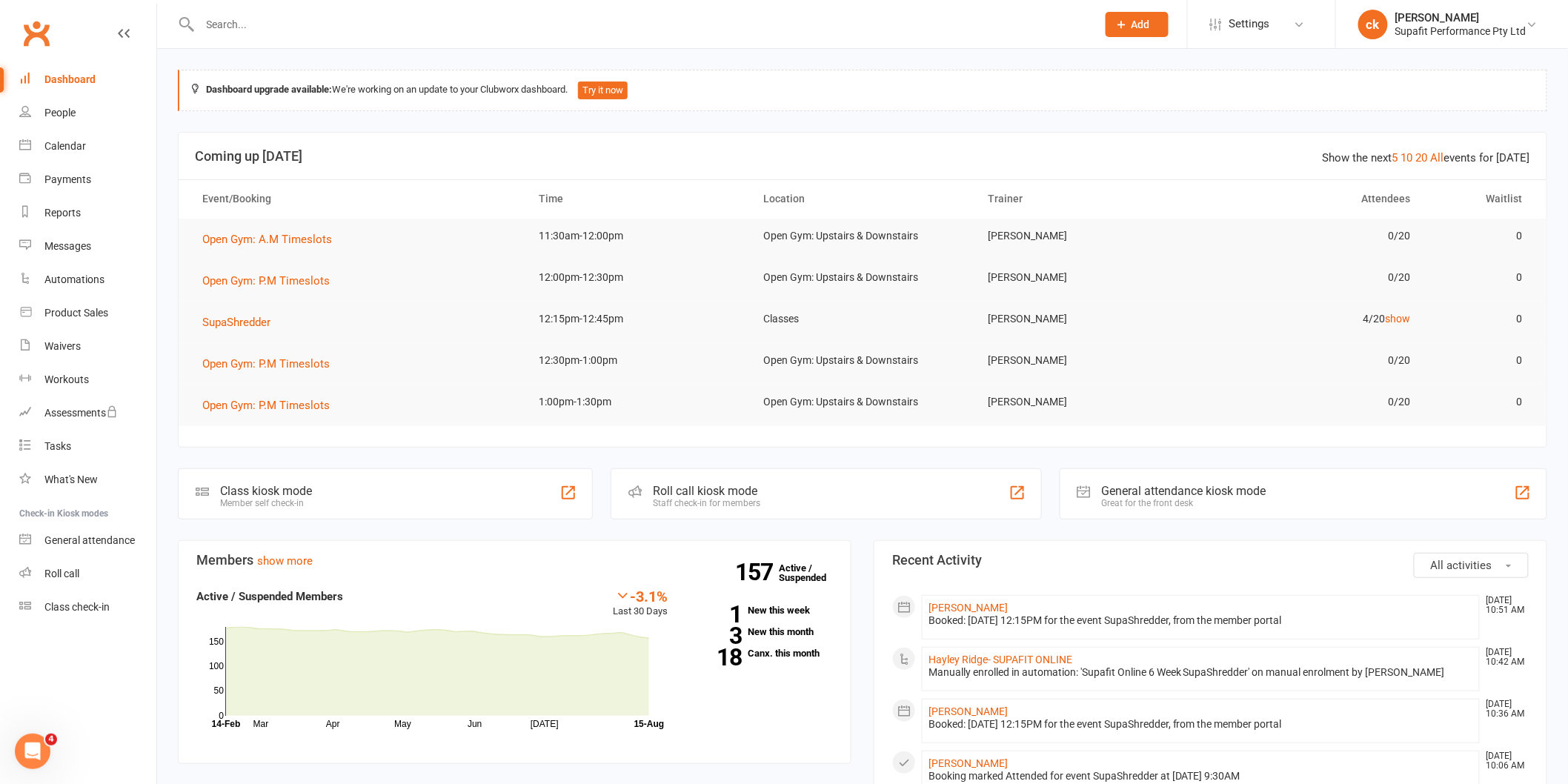
click at [344, 18] on input "text" at bounding box center [641, 25] width 890 height 21
click at [239, 3] on div at bounding box center [632, 24] width 908 height 48
click at [231, 28] on input "text" at bounding box center [641, 25] width 890 height 21
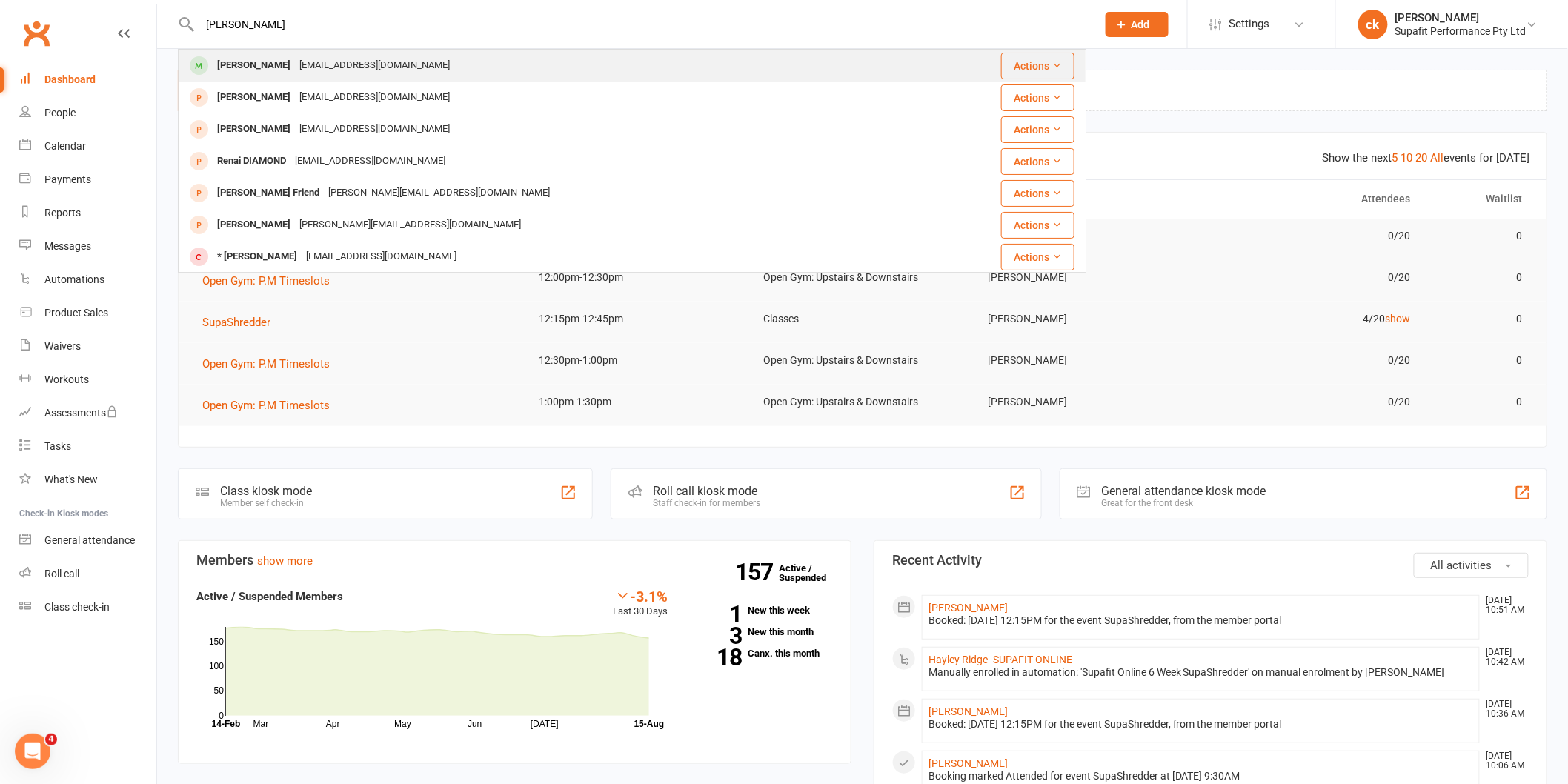
type input "renata"
click at [310, 77] on div "Renata Bastalic Renatav18@hotmail.com" at bounding box center [550, 66] width 740 height 31
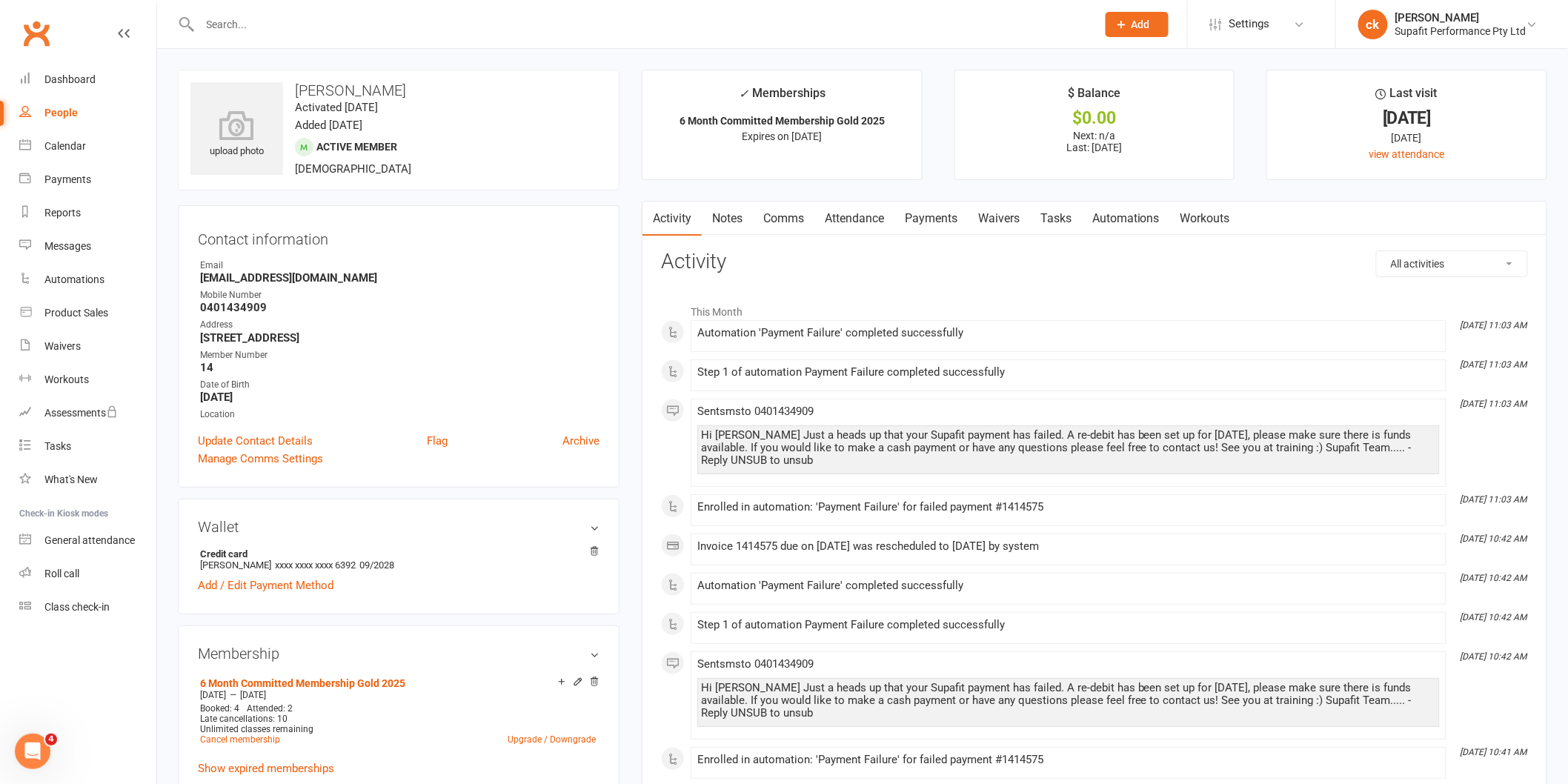
click at [63, 57] on div "Clubworx" at bounding box center [78, 41] width 157 height 54
click at [54, 71] on link "Dashboard" at bounding box center [87, 79] width 137 height 33
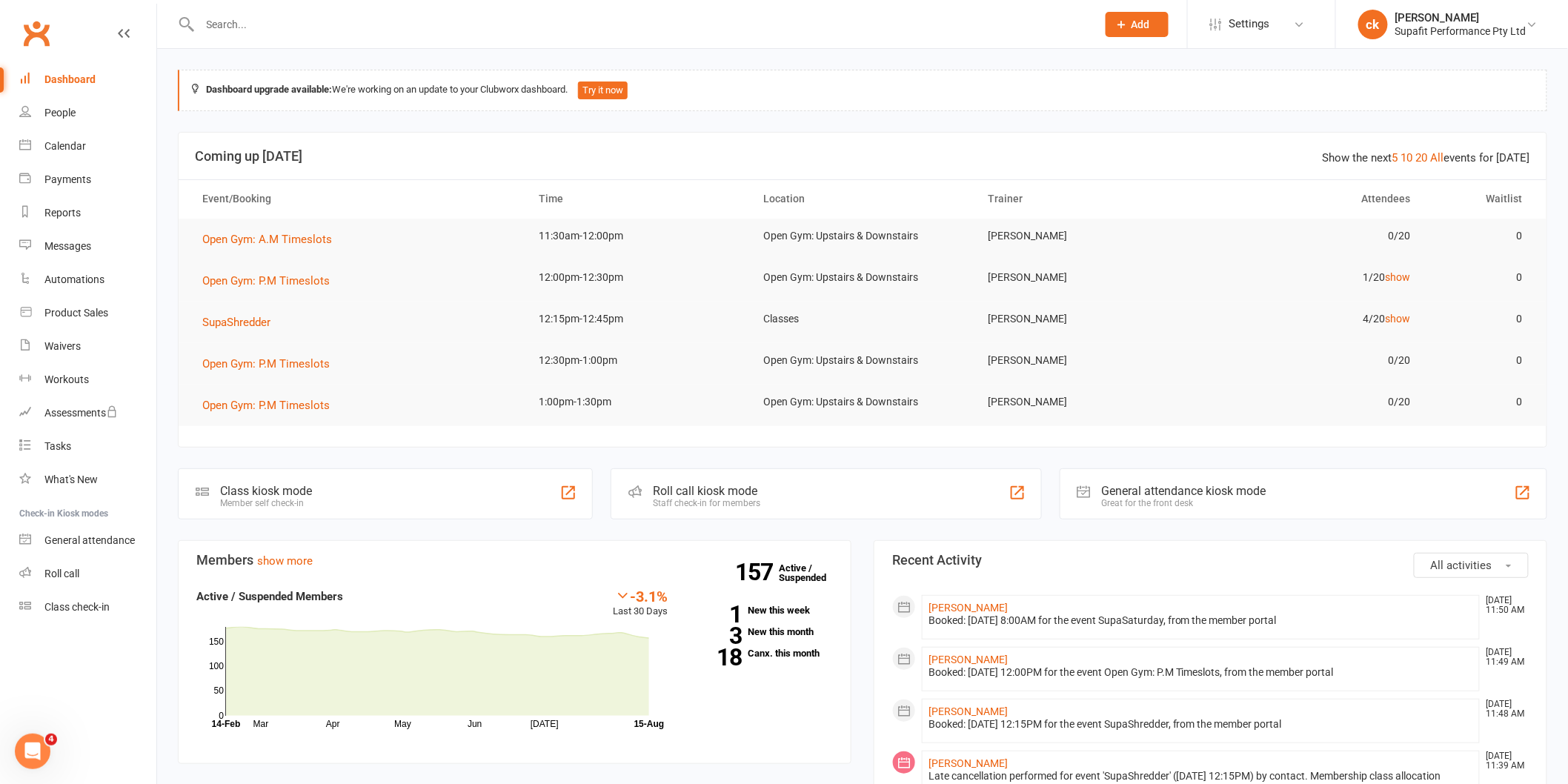
click at [226, 14] on input "text" at bounding box center [641, 25] width 890 height 21
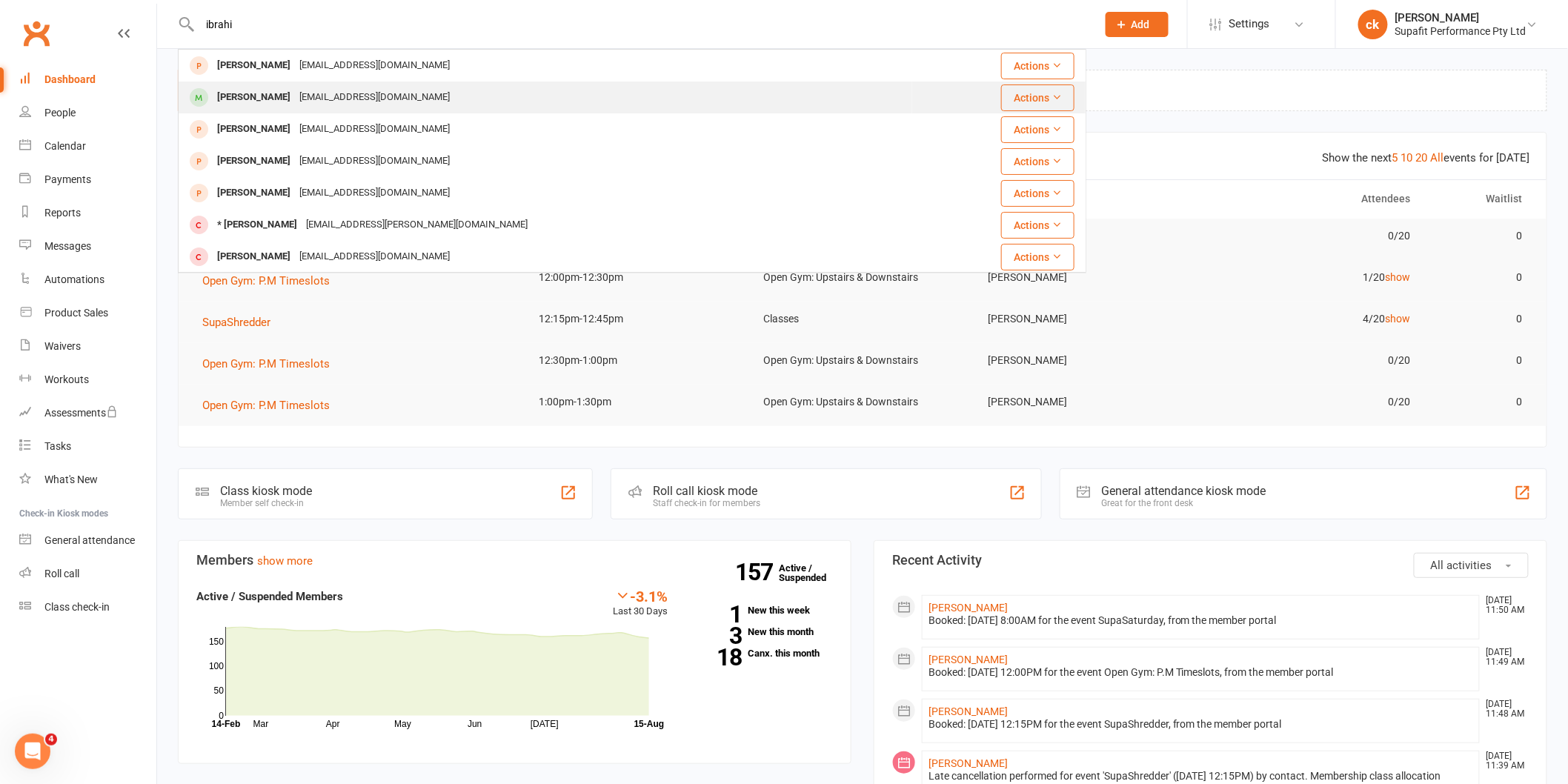
type input "ibrahi"
click at [306, 91] on div "Ibby-333@hotmail.com" at bounding box center [374, 98] width 160 height 21
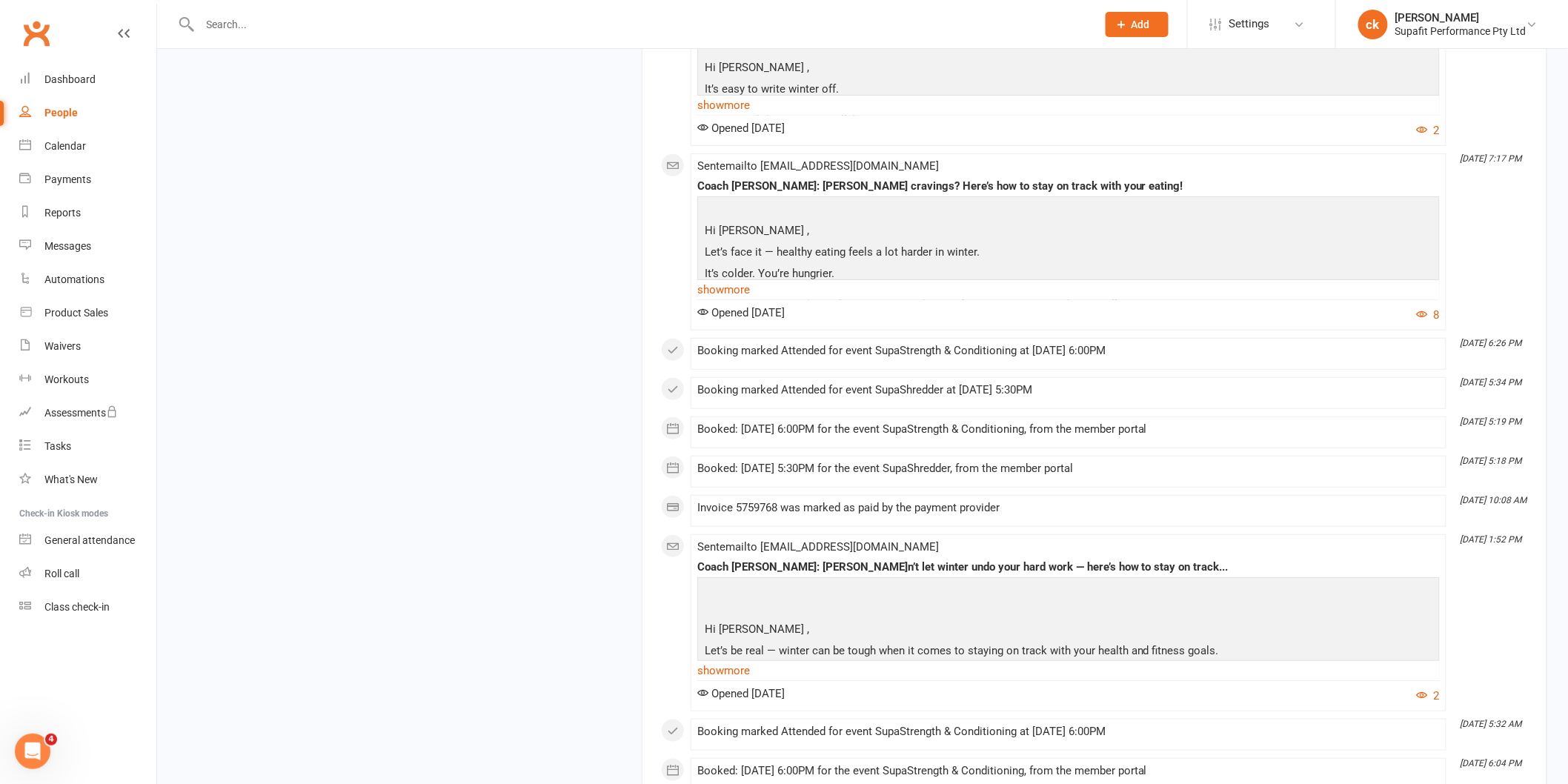
scroll to position [2552, 0]
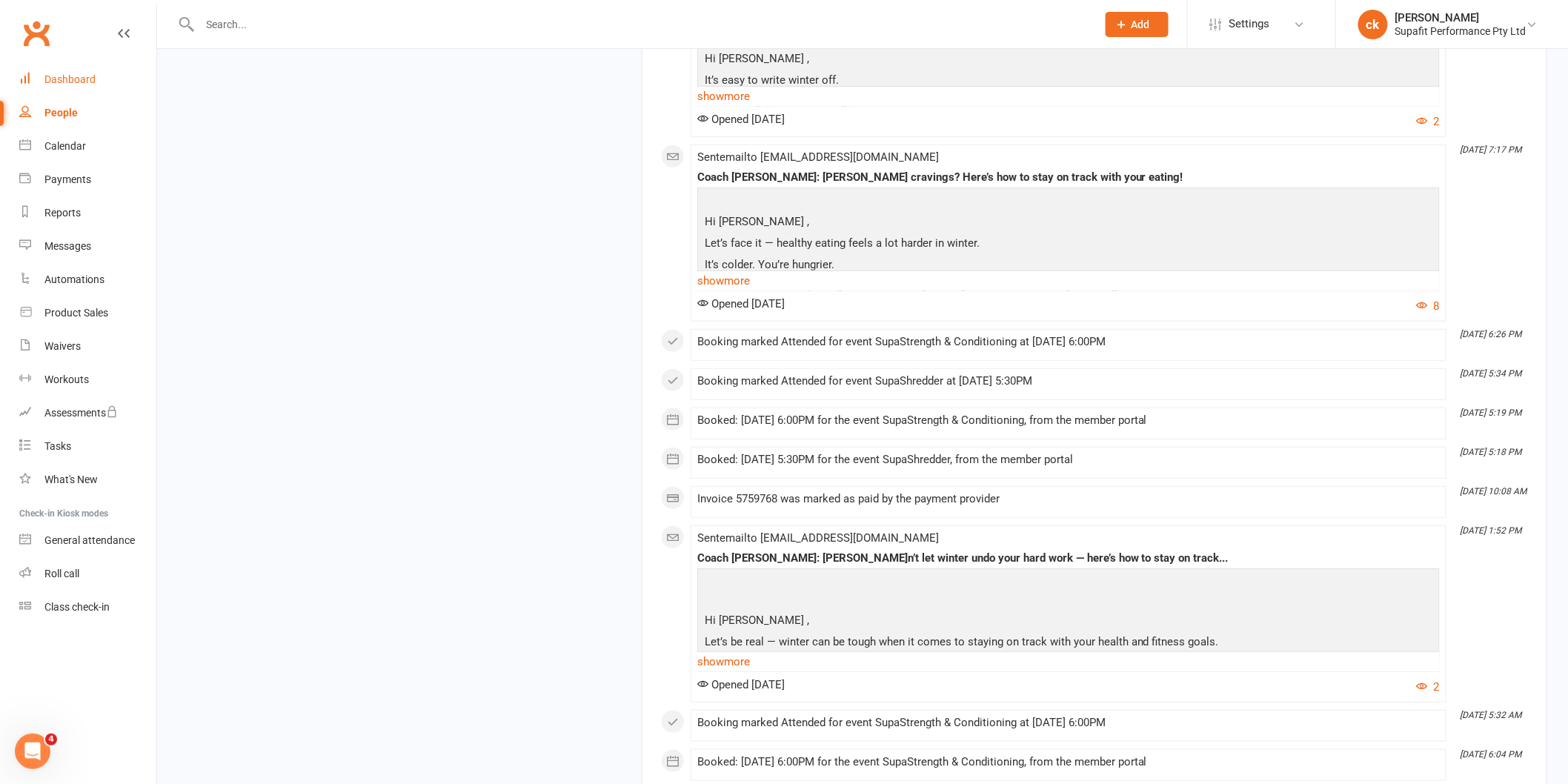
click at [50, 77] on div "Dashboard" at bounding box center [69, 79] width 51 height 11
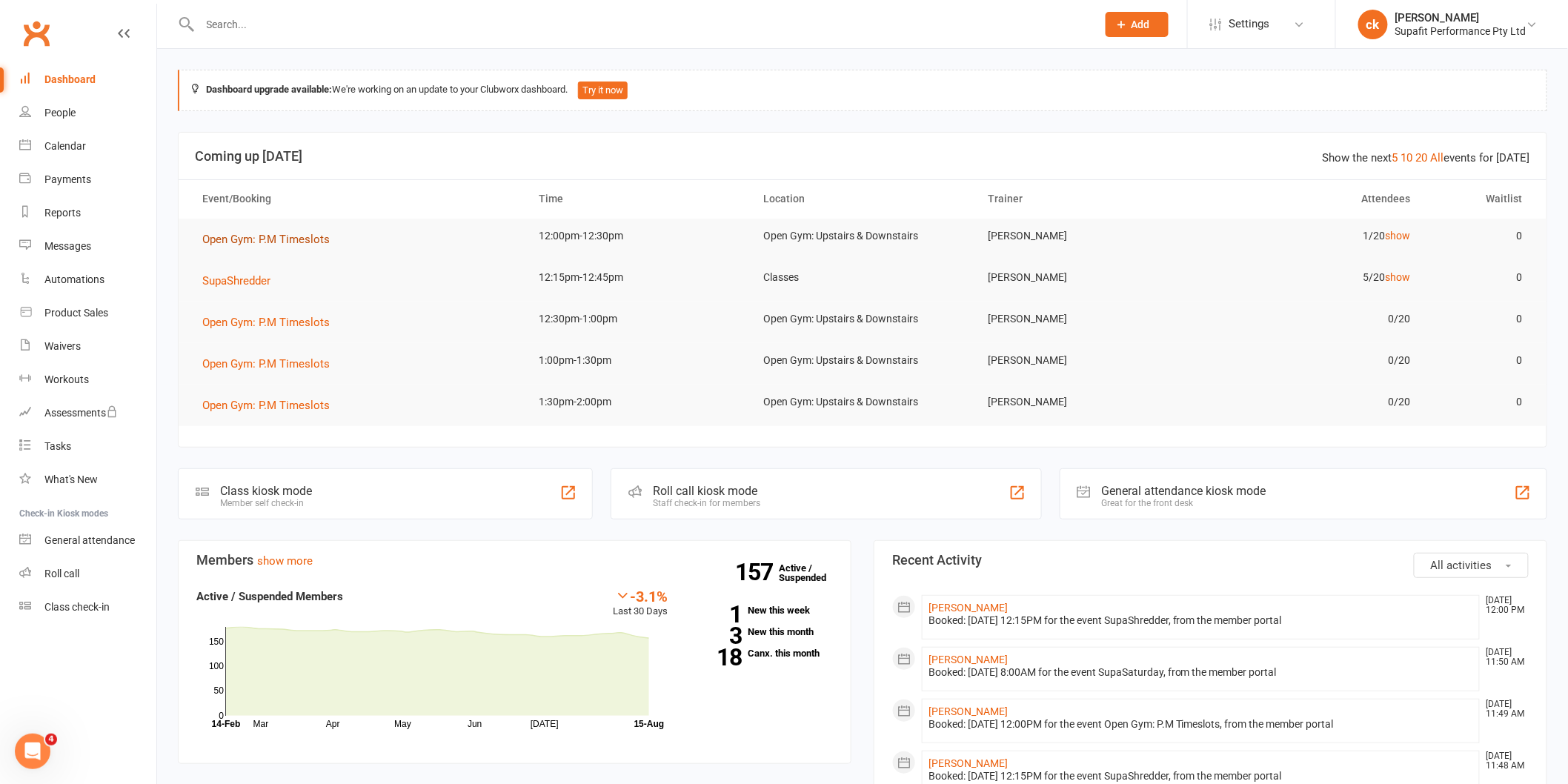
click at [242, 243] on span "Open Gym: P.M Timeslots" at bounding box center [266, 239] width 127 height 13
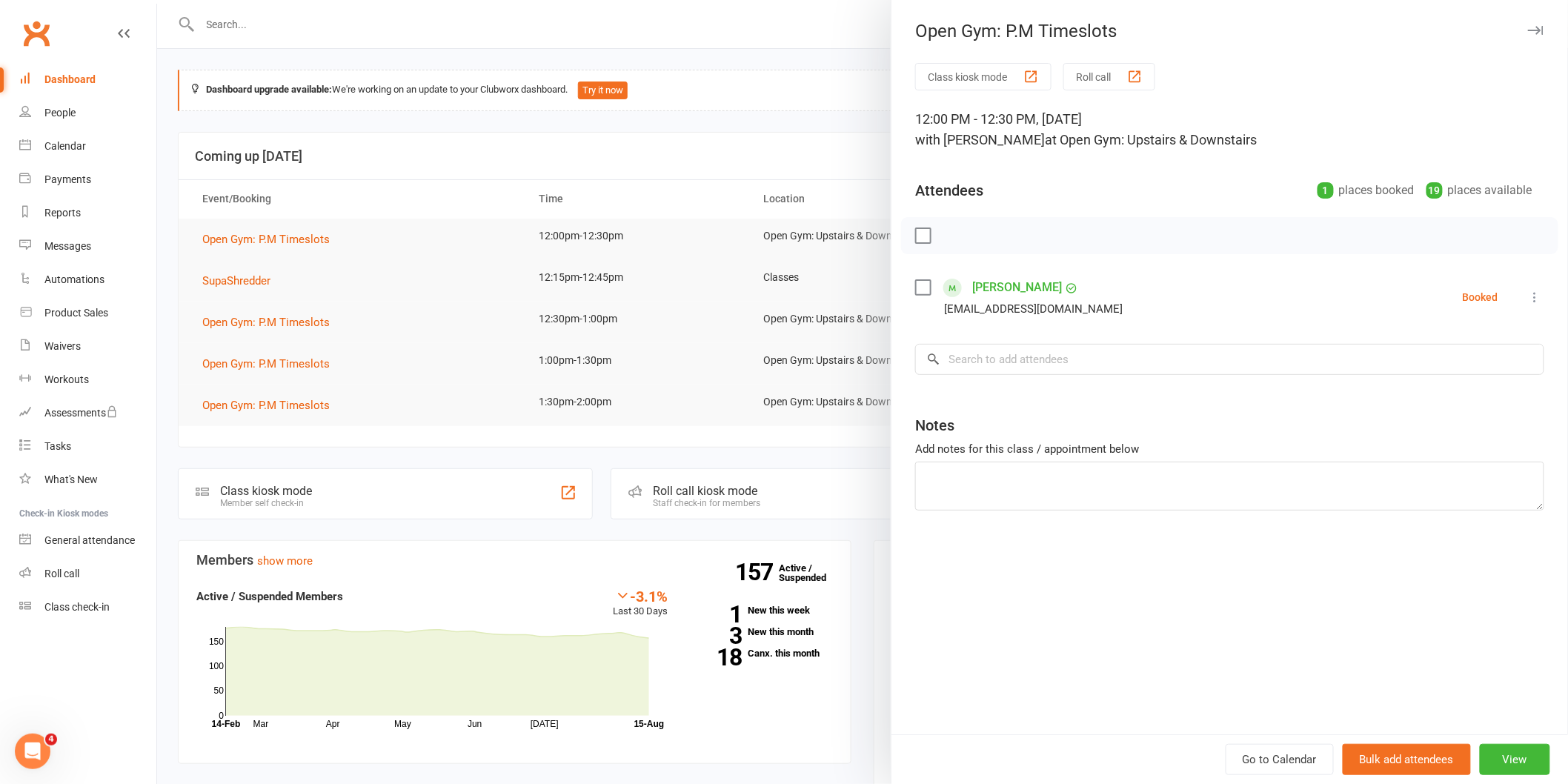
click at [913, 226] on div at bounding box center [1229, 235] width 657 height 37
click at [915, 235] on label at bounding box center [922, 235] width 14 height 14
click at [947, 231] on icon "button" at bounding box center [955, 235] width 16 height 16
click at [594, 337] on div at bounding box center [861, 392] width 1410 height 784
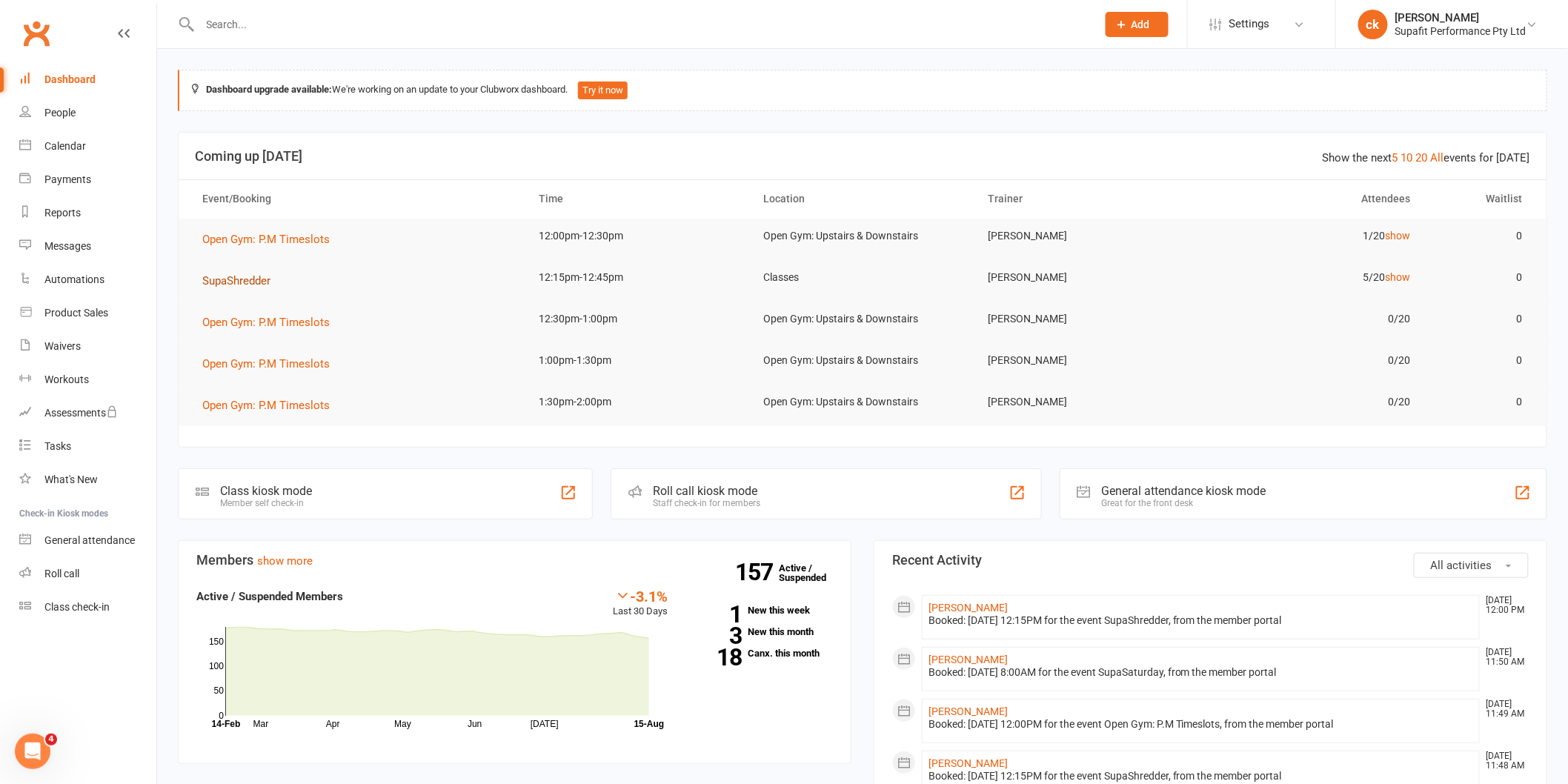
click at [245, 283] on span "SupaShredder" at bounding box center [236, 281] width 68 height 13
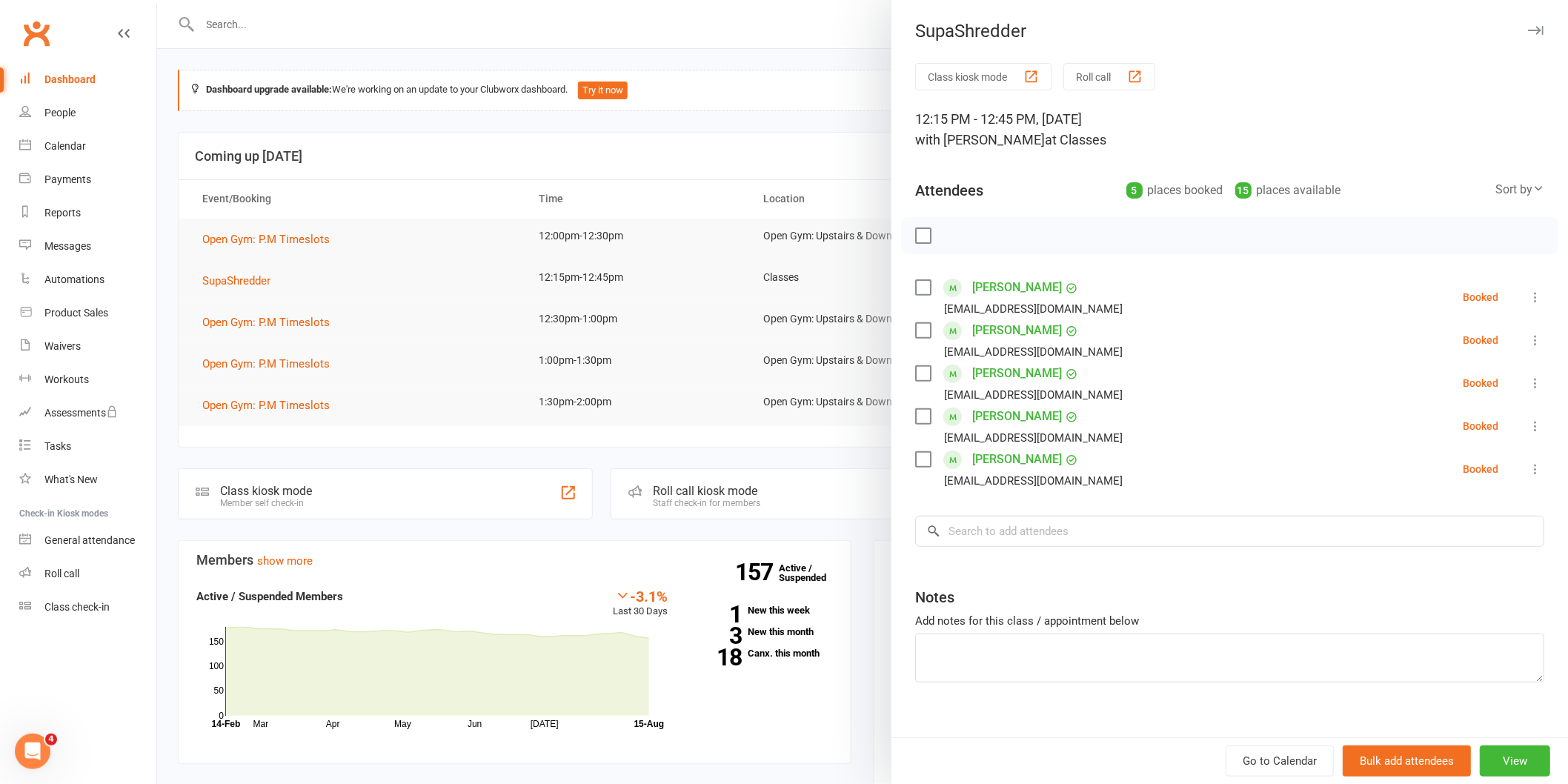
click at [221, 20] on div at bounding box center [861, 392] width 1410 height 784
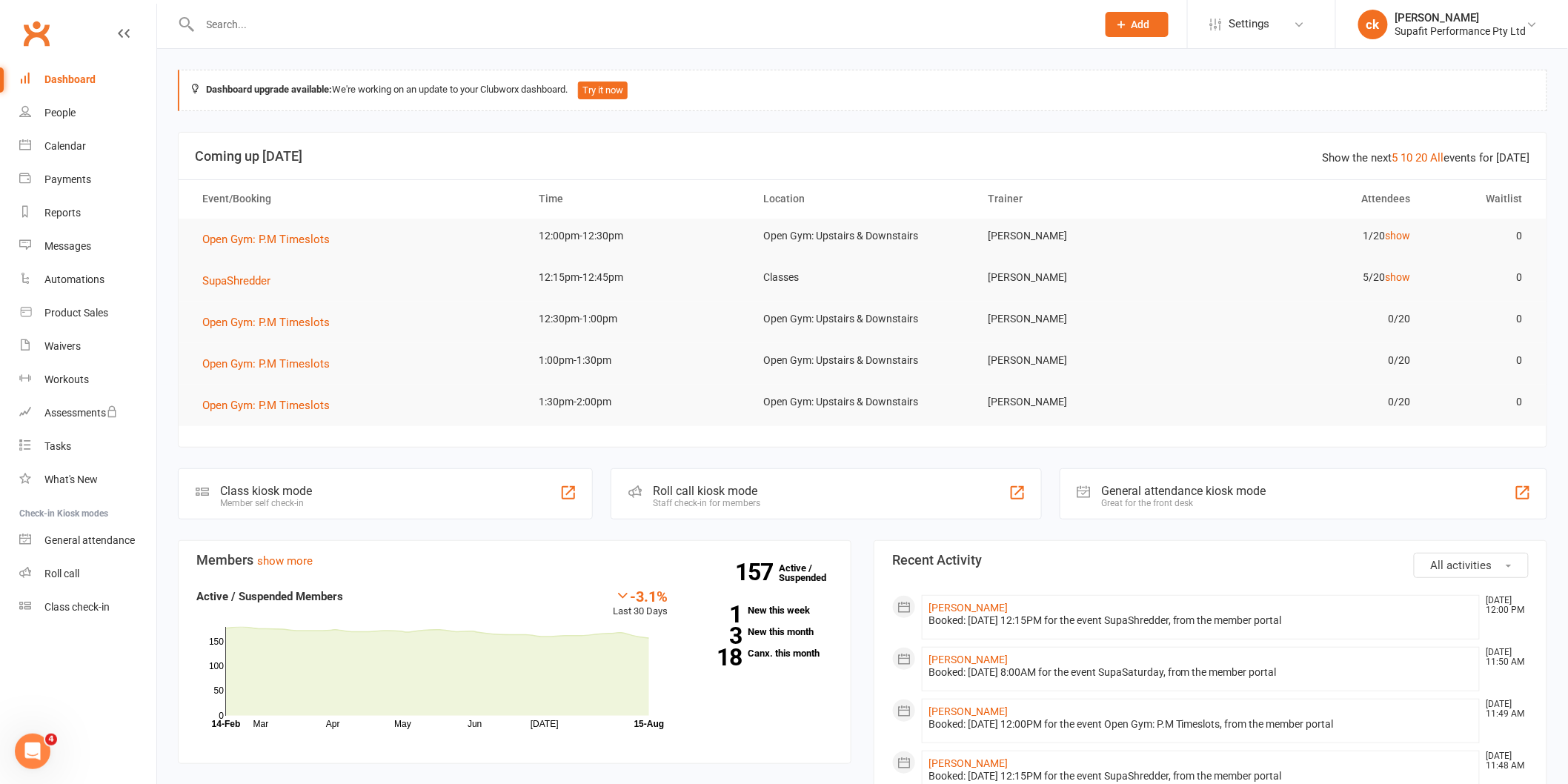
click at [222, 25] on input "text" at bounding box center [641, 25] width 890 height 21
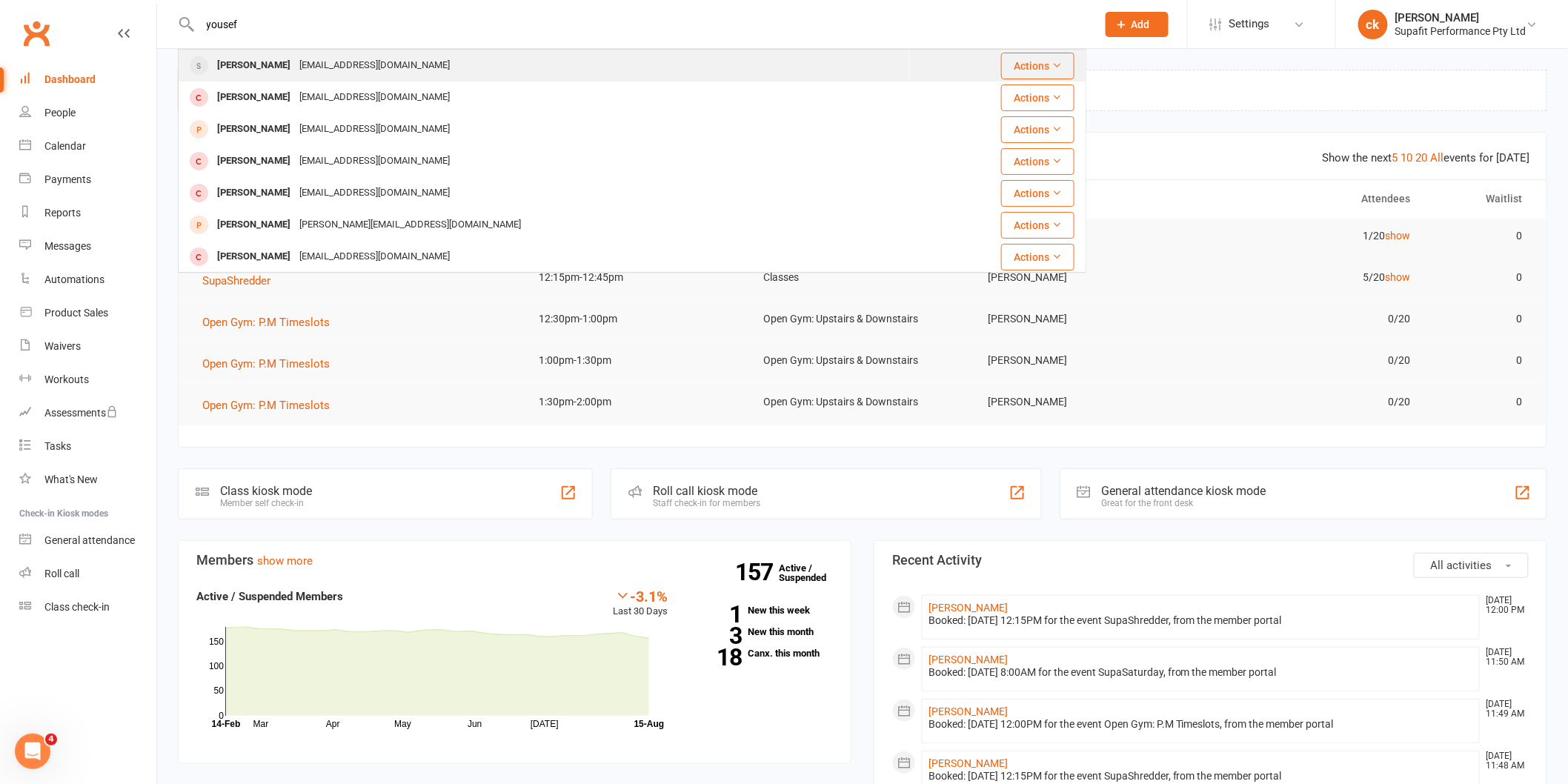
type input "yousef"
click at [260, 79] on div "Yousef Jidah Yo286866@hotmail.com" at bounding box center [544, 66] width 729 height 31
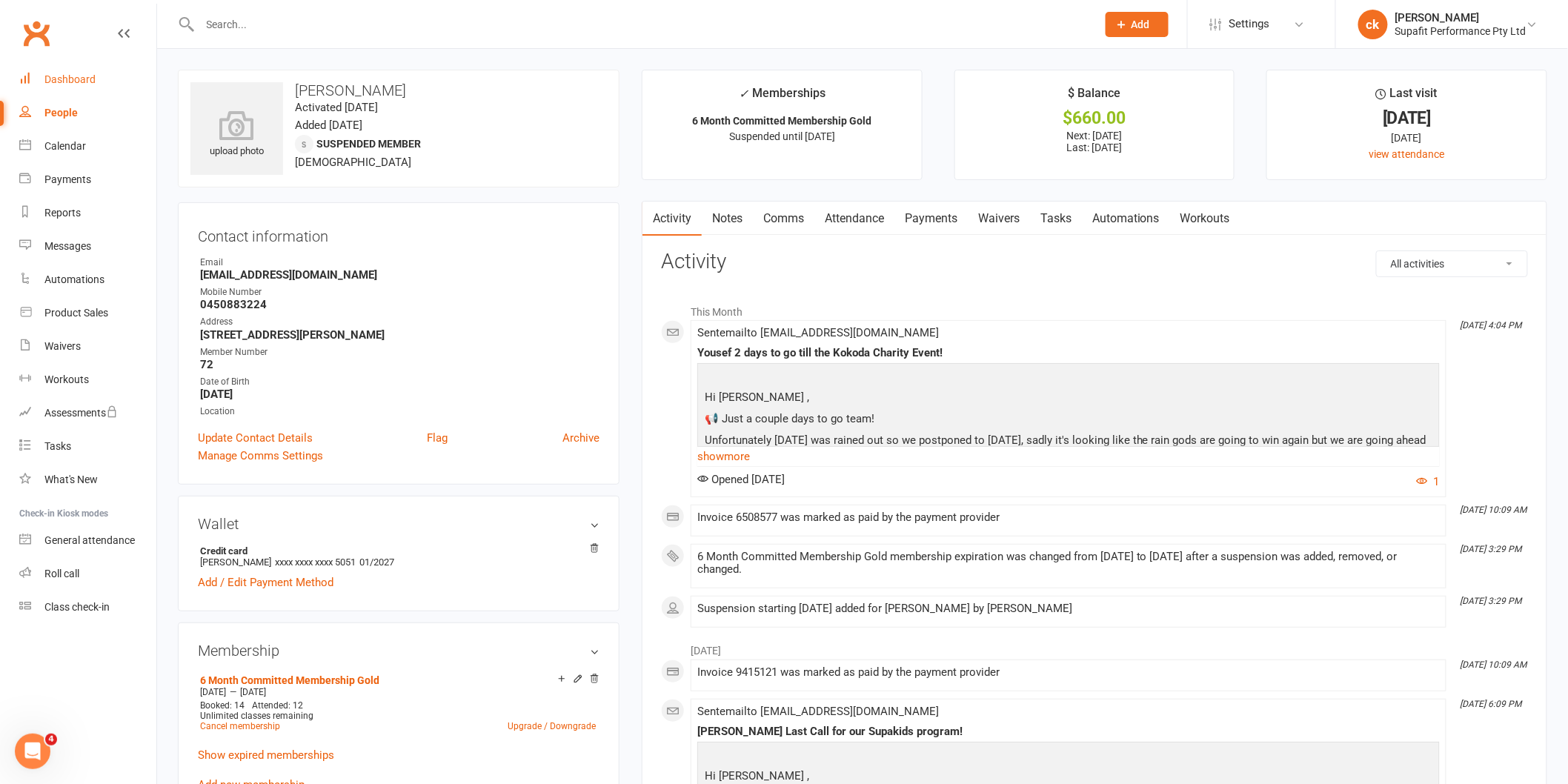
click at [84, 84] on div "Dashboard" at bounding box center [69, 79] width 51 height 11
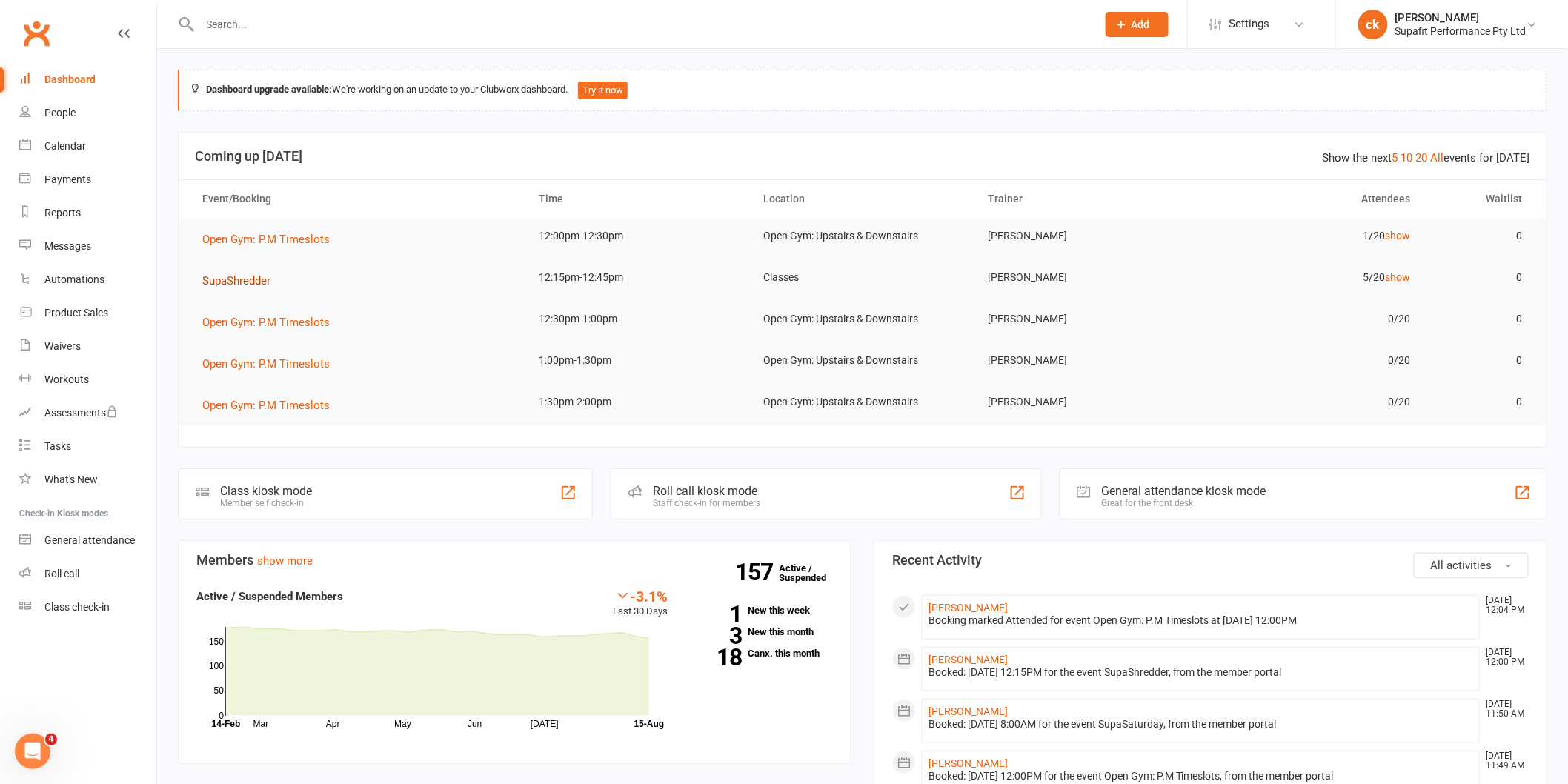
click at [261, 282] on span "SupaShredder" at bounding box center [236, 281] width 68 height 13
